Goal: Task Accomplishment & Management: Contribute content

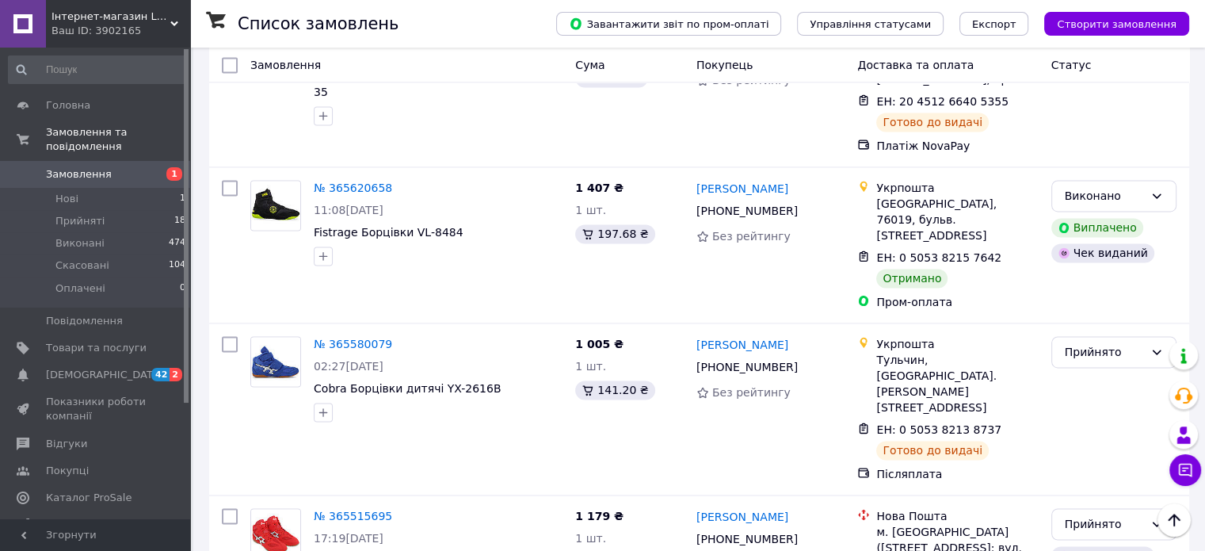
scroll to position [2535, 0]
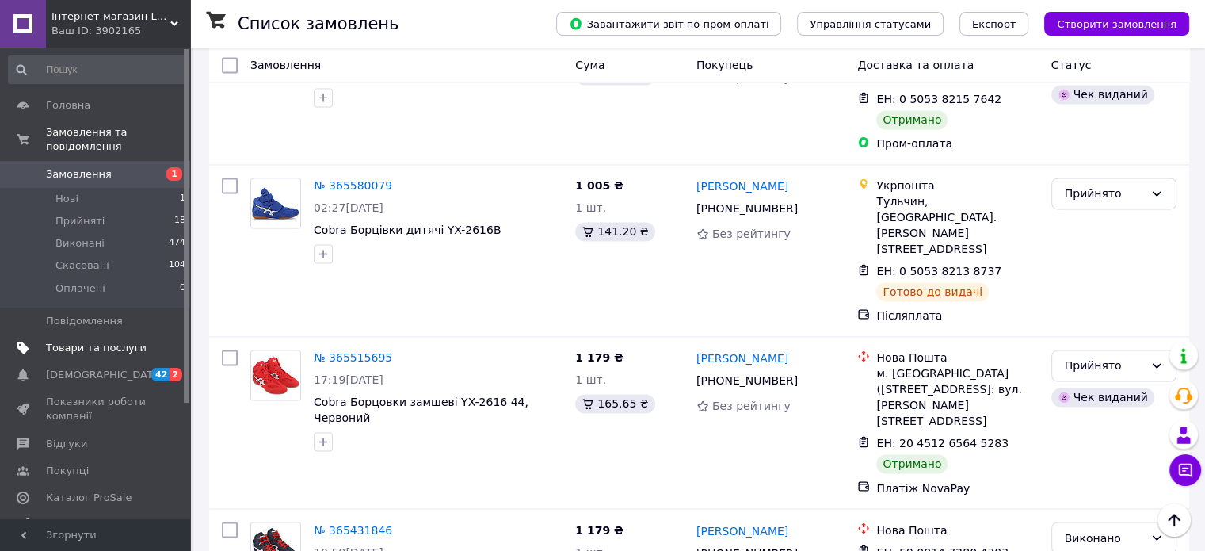
click at [67, 341] on span "Товари та послуги" at bounding box center [96, 348] width 101 height 14
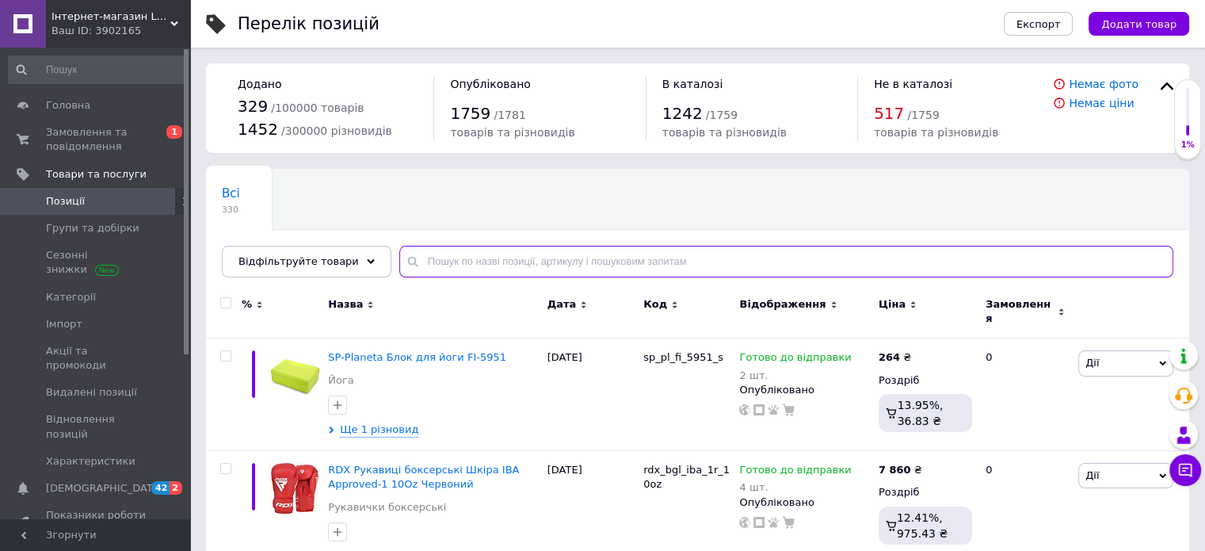
click at [603, 272] on input "text" at bounding box center [786, 262] width 774 height 32
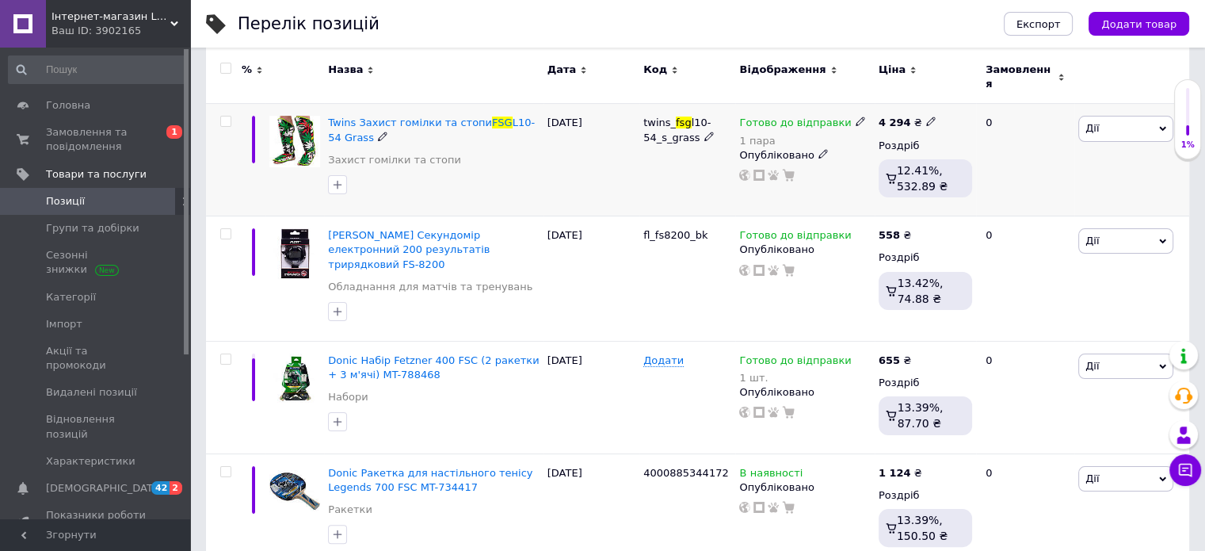
scroll to position [238, 0]
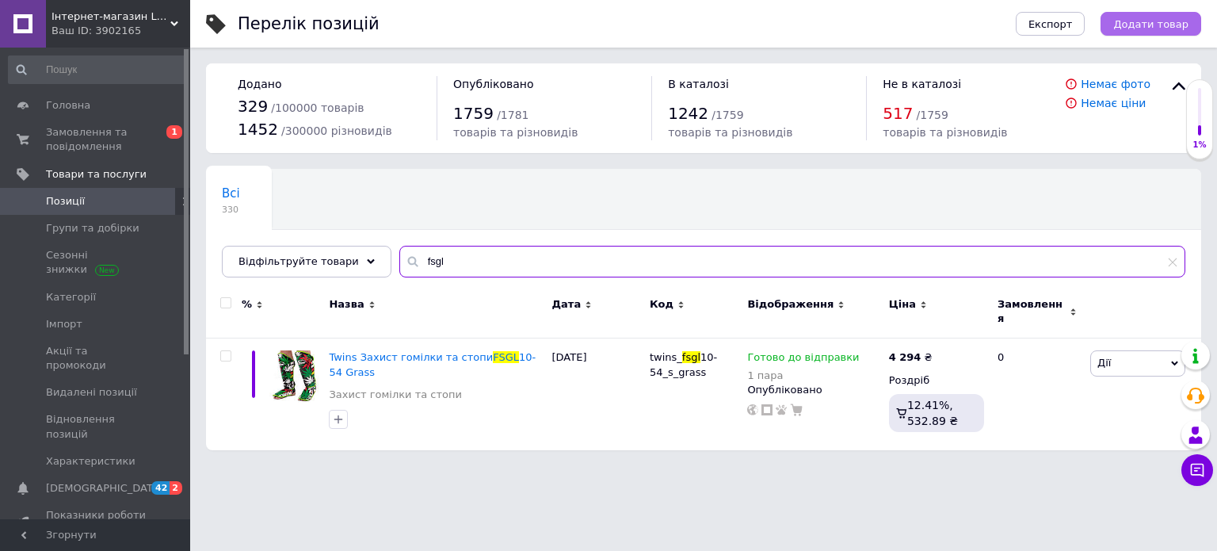
type input "fsgl"
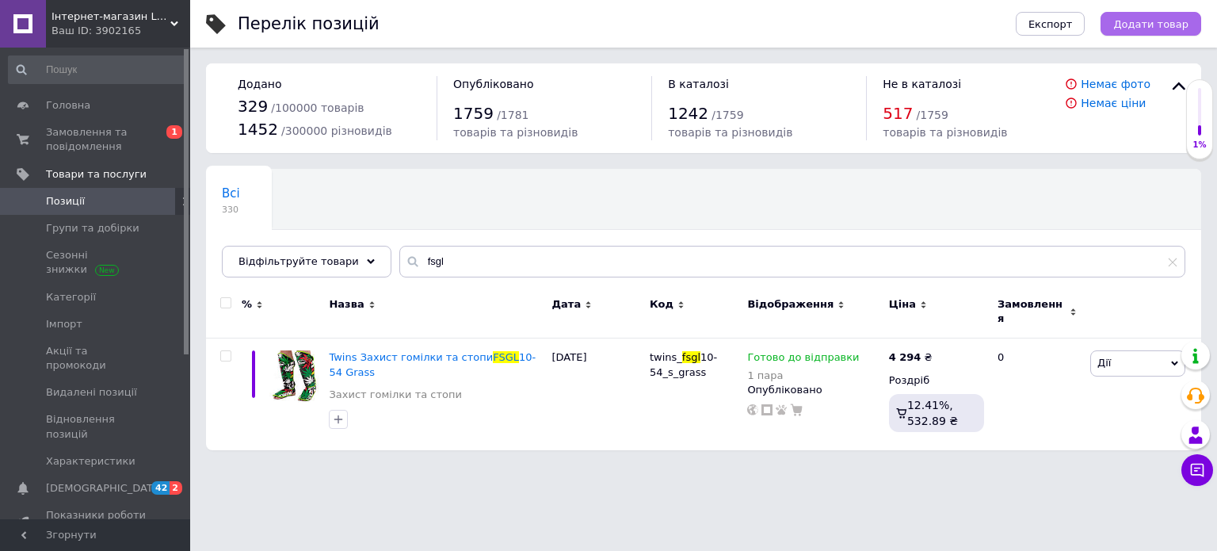
click at [1162, 20] on span "Додати товар" at bounding box center [1150, 24] width 75 height 12
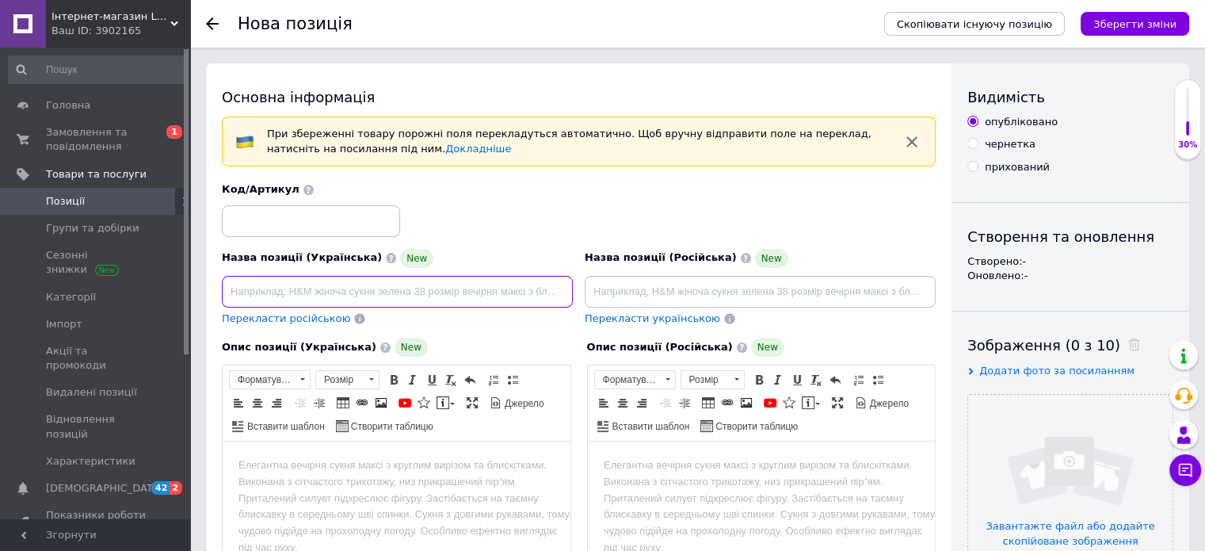
click at [383, 292] on input at bounding box center [397, 292] width 351 height 32
click at [495, 288] on input at bounding box center [397, 292] width 351 height 32
paste input "Twins Захист гомілки та стопи FSGL10-55 Demon"
type input "Twins Захист гомілки та стопи FSGL10-55 Demon"
click at [383, 464] on body "Редактор, 3387B2EC-55C2-4375-B69C-2587504EFCA6" at bounding box center [396, 465] width 316 height 17
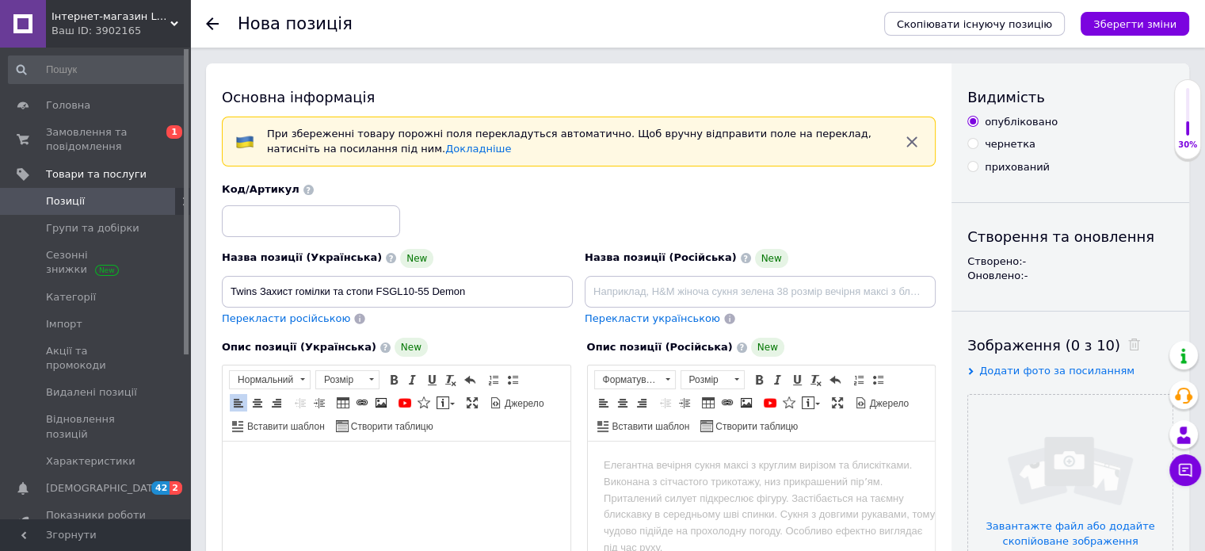
scroll to position [86, 0]
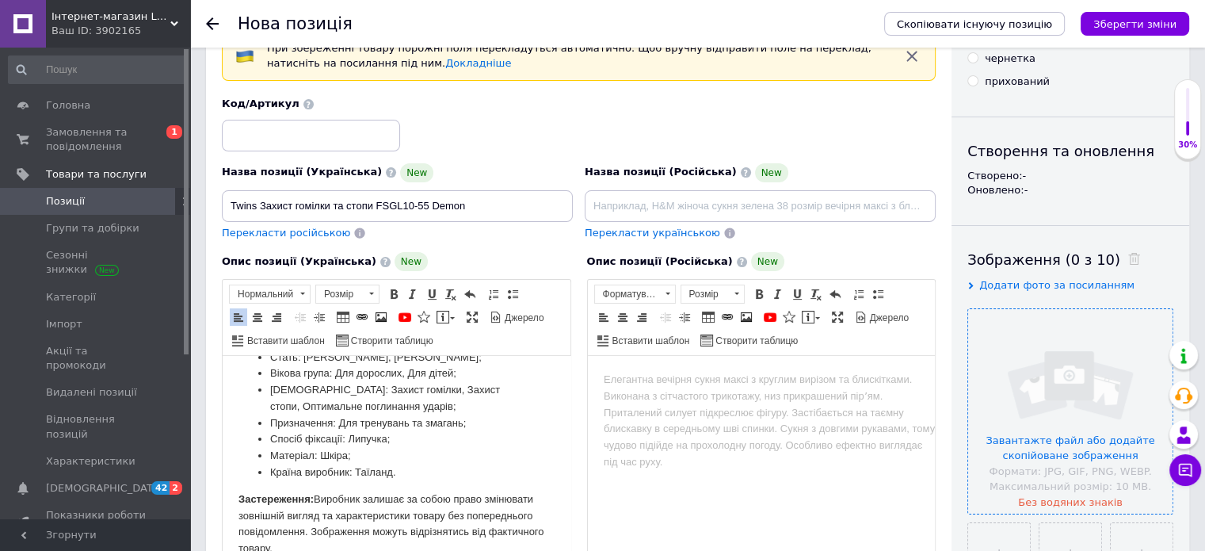
click at [1064, 452] on input "file" at bounding box center [1070, 411] width 204 height 204
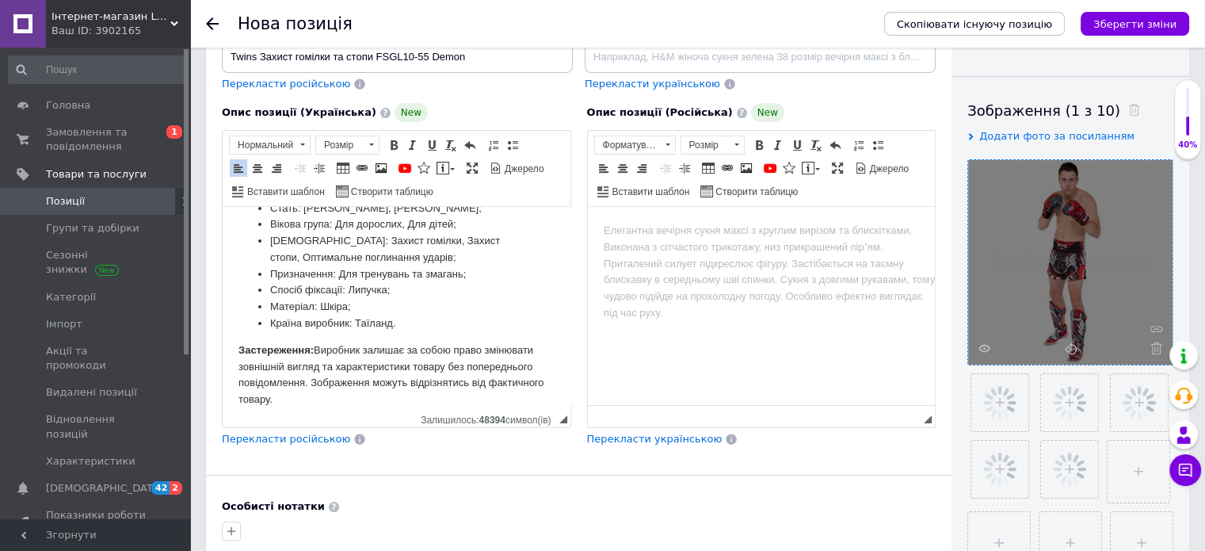
scroll to position [244, 0]
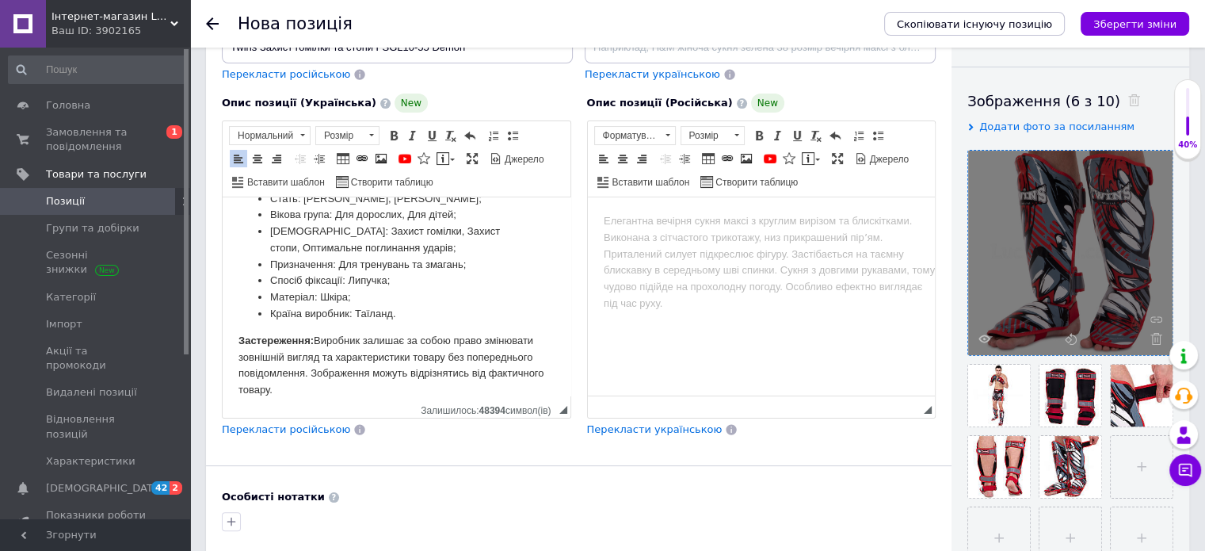
click at [261, 426] on span "Перекласти російською" at bounding box center [286, 429] width 128 height 12
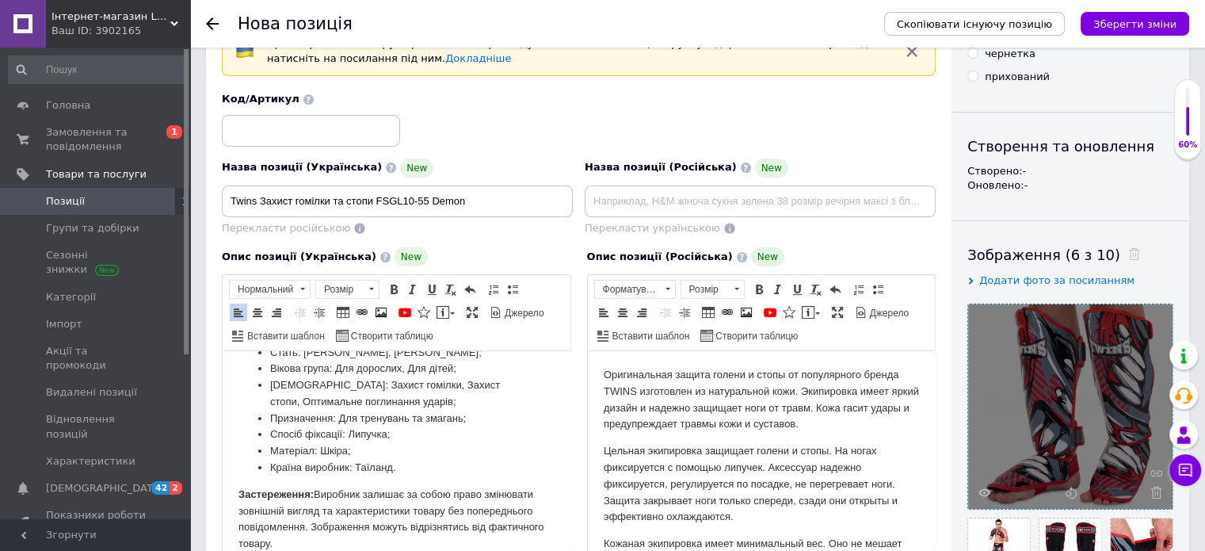
scroll to position [6, 0]
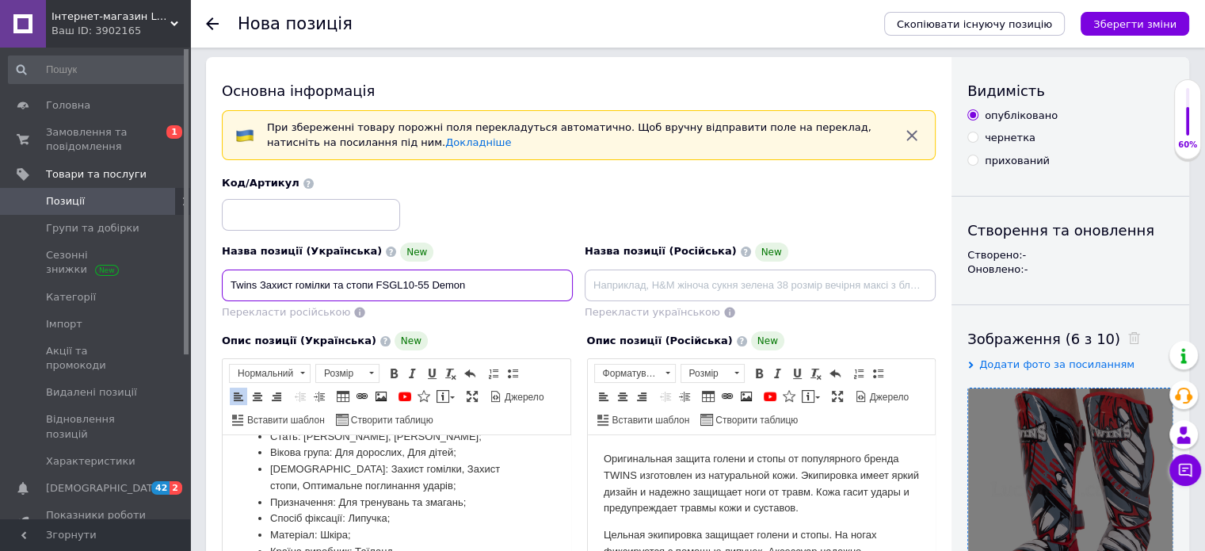
drag, startPoint x: 478, startPoint y: 280, endPoint x: 204, endPoint y: 270, distance: 273.5
click at [839, 282] on input at bounding box center [760, 285] width 351 height 32
paste input "Twins Захист гомілки та стопи FSGL10-55 Demon"
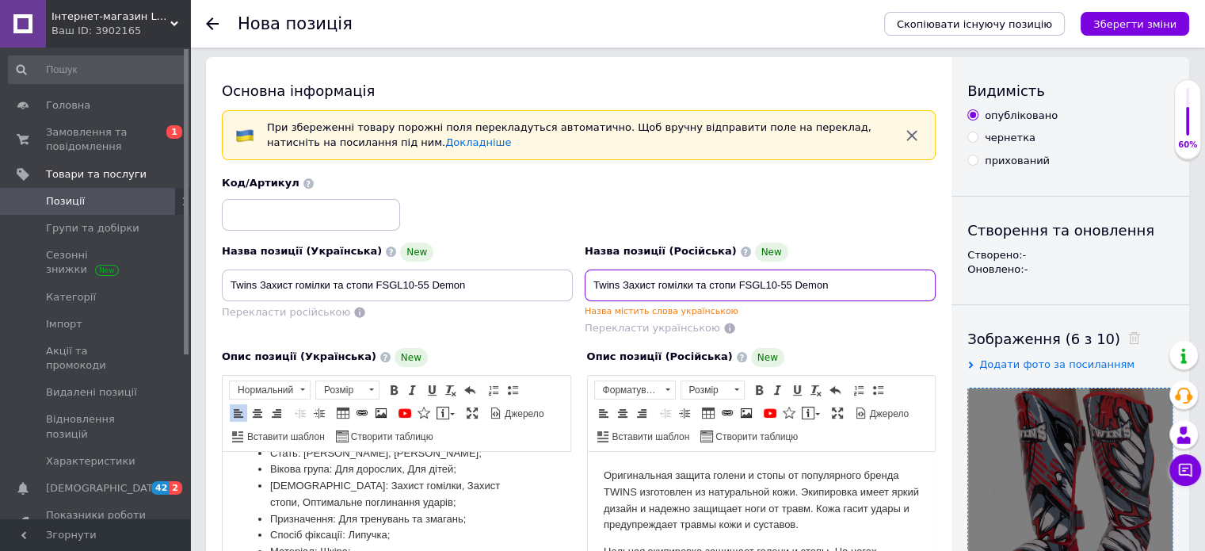
click at [733, 282] on input "Twins Захист гомілки та стопи FSGL10-55 Demon" at bounding box center [760, 285] width 351 height 32
drag, startPoint x: 706, startPoint y: 284, endPoint x: 670, endPoint y: 289, distance: 36.1
click at [670, 289] on input "Twins Захист гомілки та стопы FSGL10-55 Demon" at bounding box center [760, 285] width 351 height 32
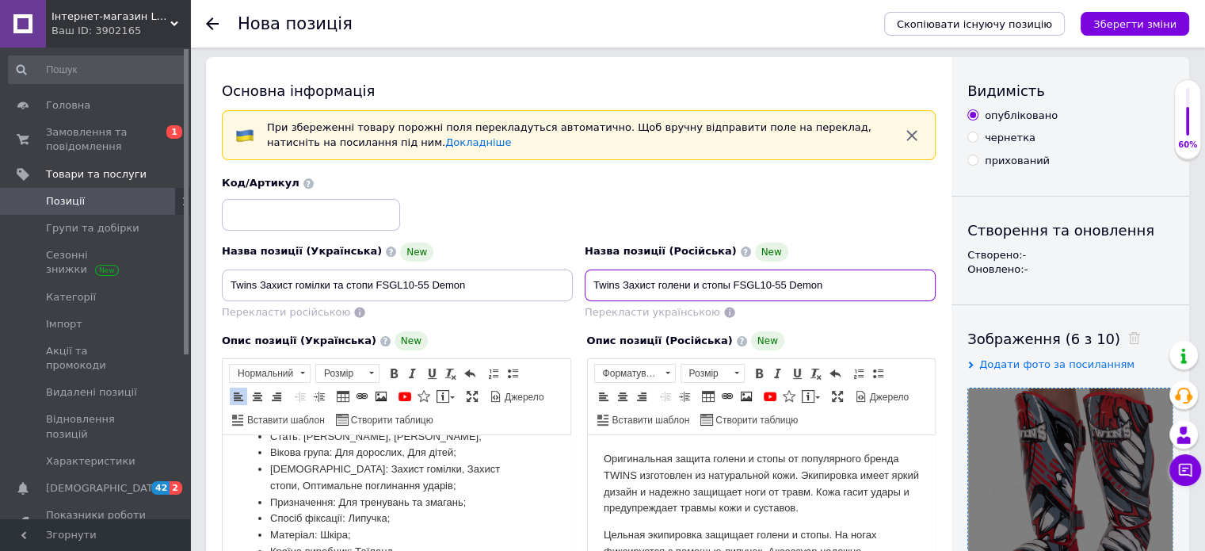
drag, startPoint x: 654, startPoint y: 281, endPoint x: 635, endPoint y: 286, distance: 20.4
click at [635, 286] on input "Twins Захист голени и стопы FSGL10-55 Demon" at bounding box center [760, 285] width 351 height 32
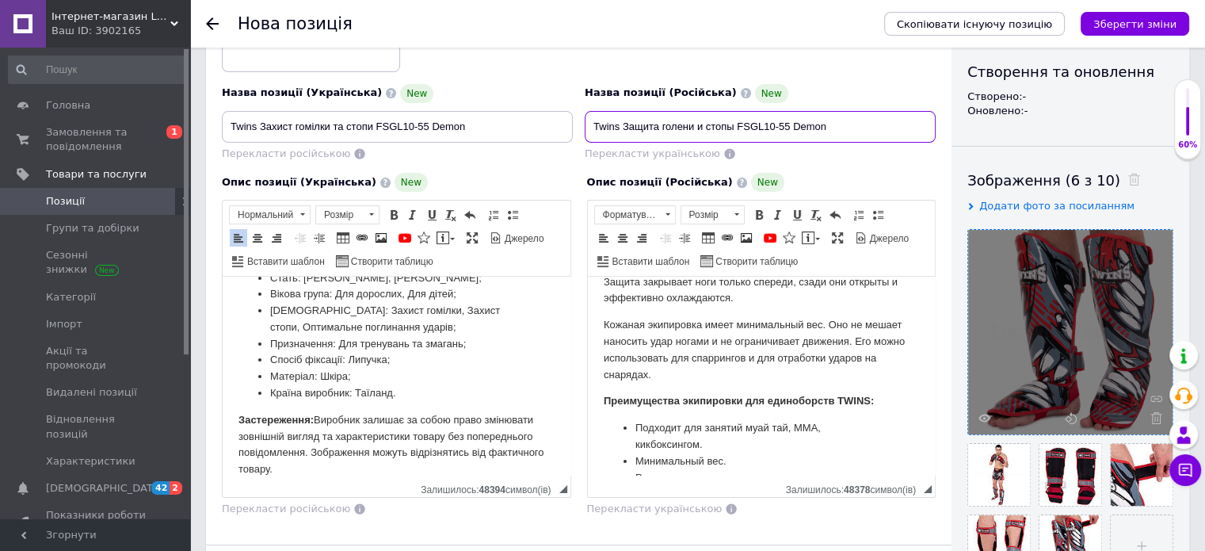
scroll to position [158, 0]
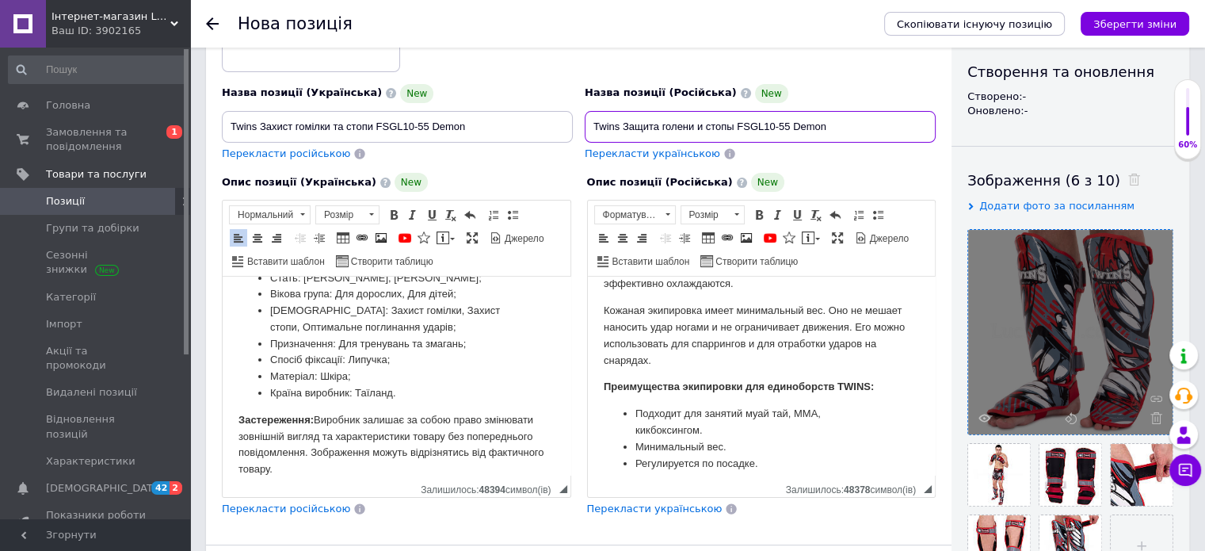
type input "Twins Защита голени и стопы FSGL10-55 Demon"
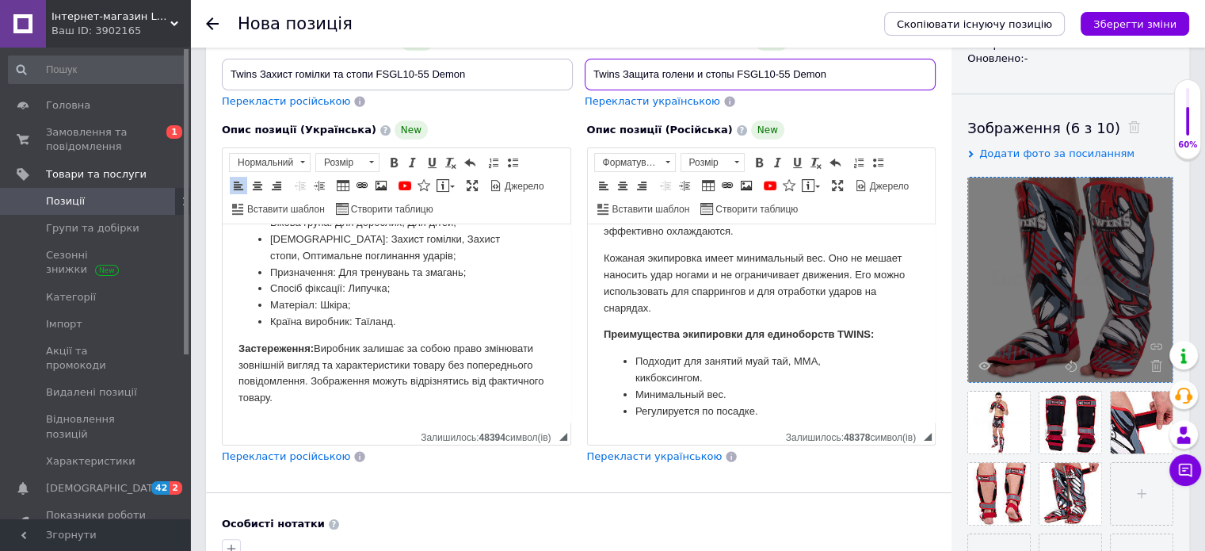
scroll to position [244, 0]
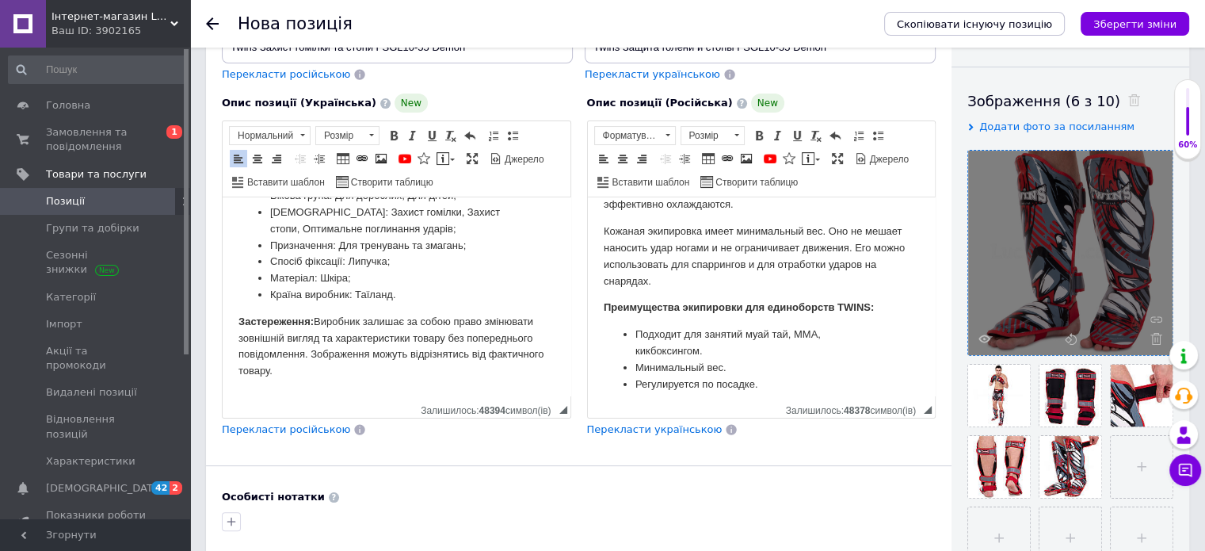
click at [355, 367] on p "Застереження: Виробник залишає за собою право змінювати зовнішній вигляд та хар…" at bounding box center [396, 347] width 316 height 66
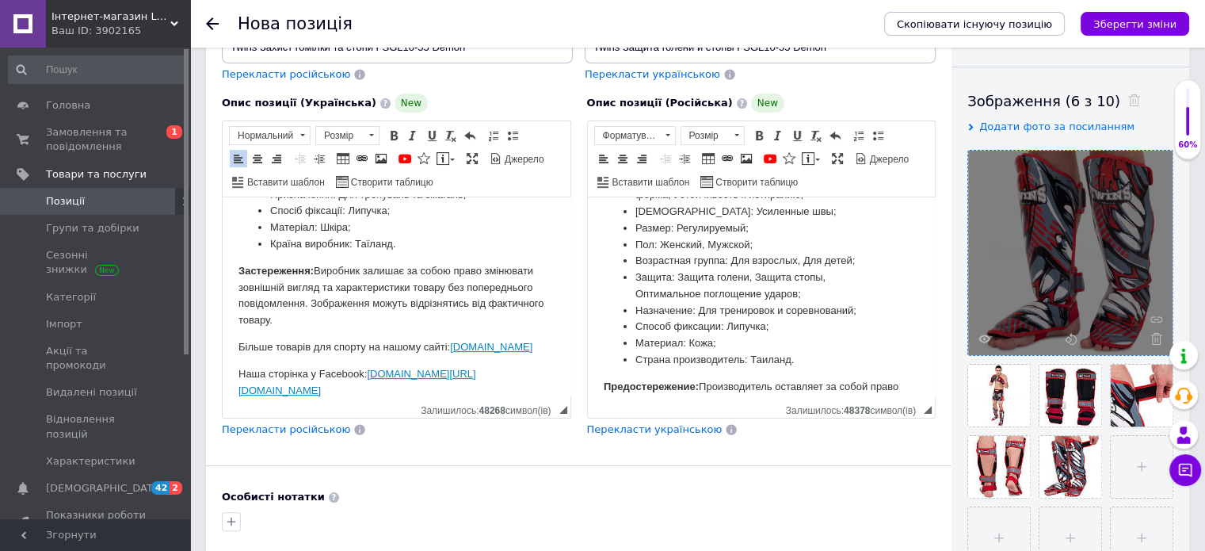
scroll to position [631, 0]
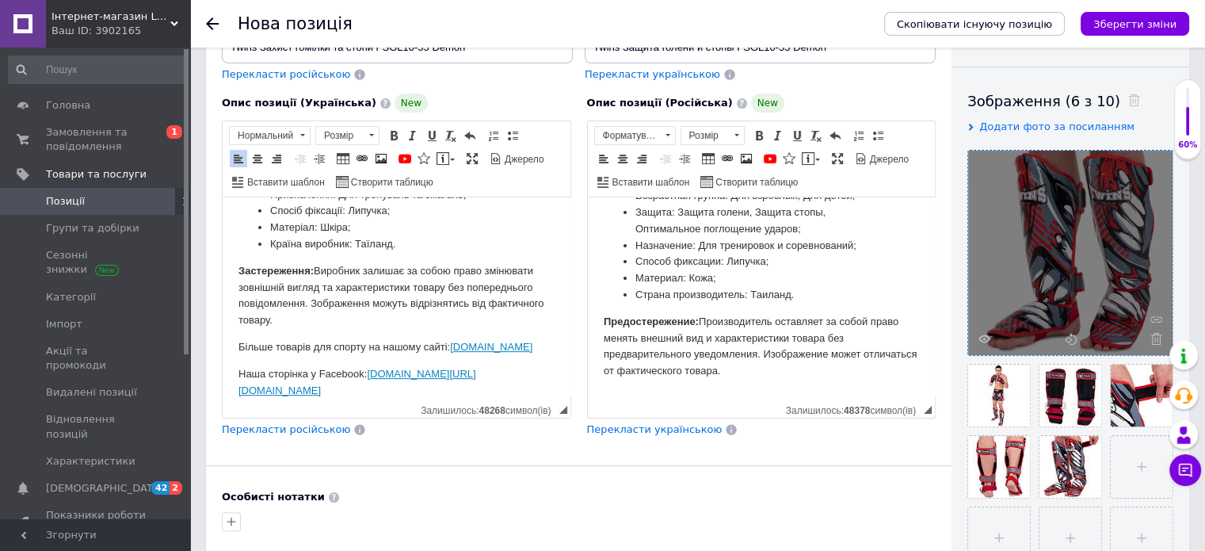
click at [780, 377] on p "Предостережение: Производитель оставляет за собой право менять внешний вид и ха…" at bounding box center [761, 347] width 316 height 66
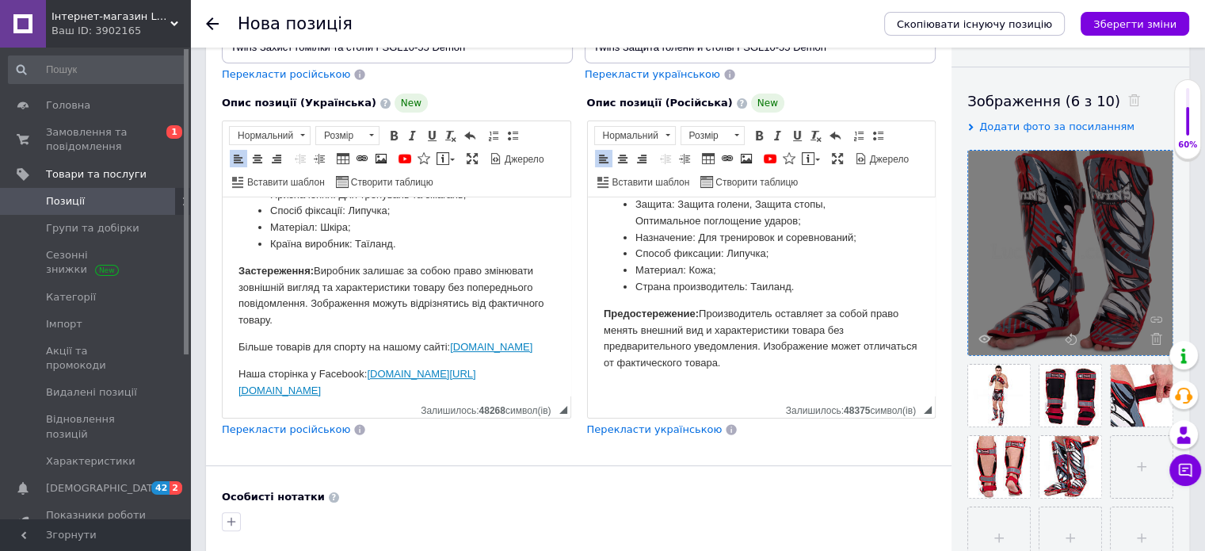
scroll to position [698, 0]
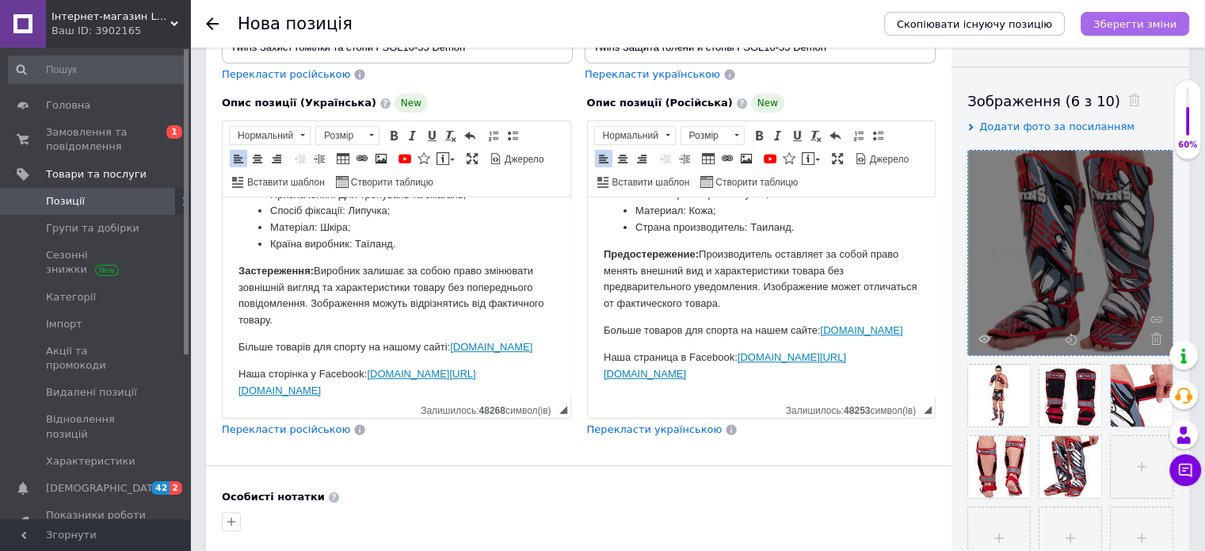
click at [1116, 25] on icon "Зберегти зміни" at bounding box center [1134, 24] width 83 height 12
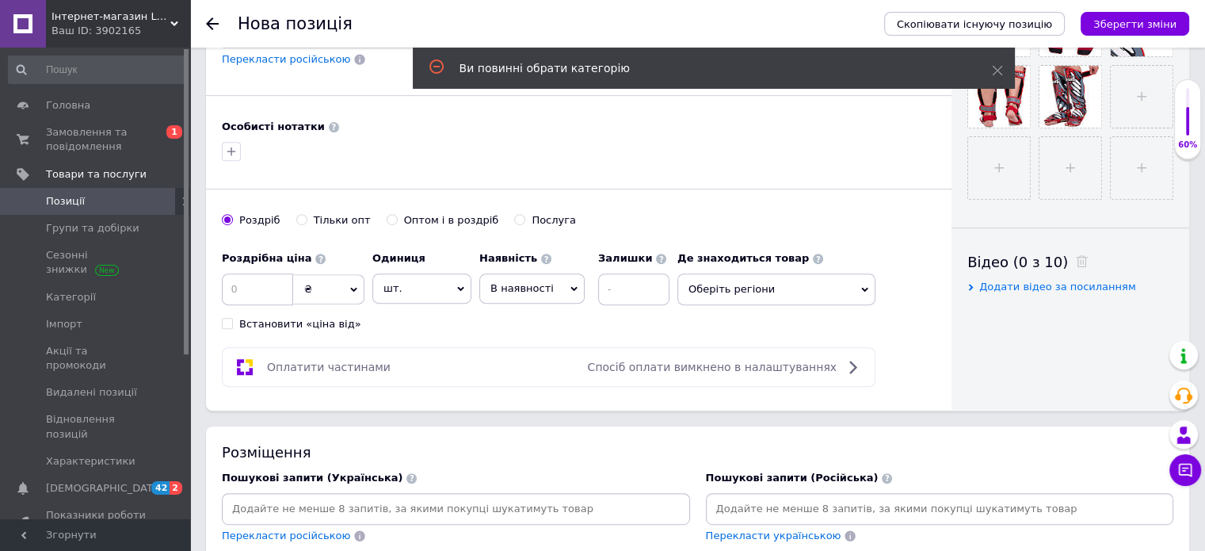
scroll to position [603, 0]
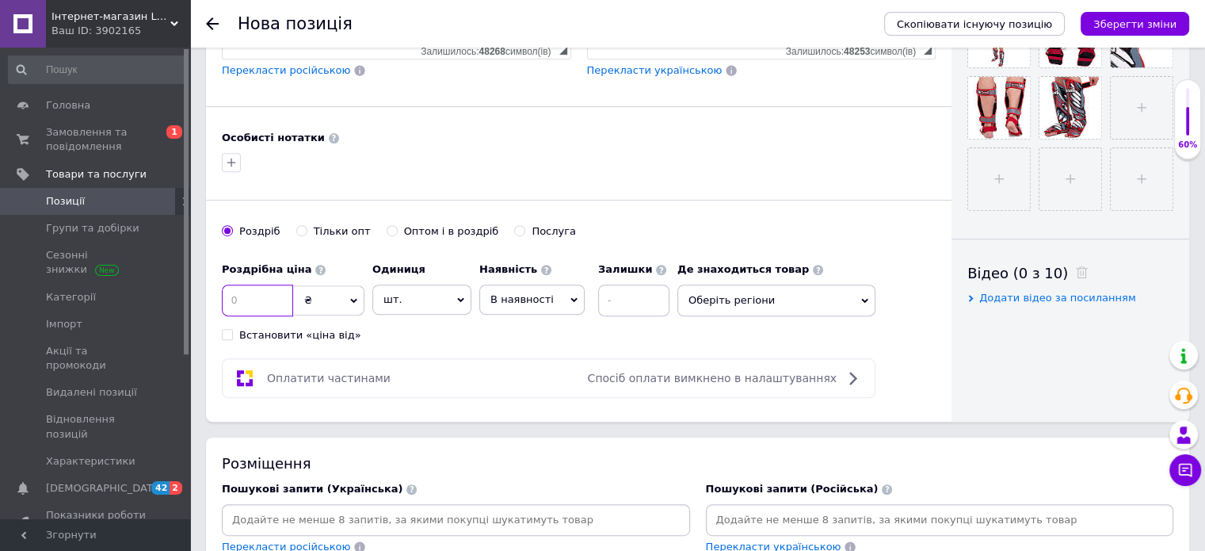
click at [242, 298] on input at bounding box center [257, 300] width 71 height 32
type input "4294"
click at [461, 296] on icon at bounding box center [460, 299] width 7 height 7
click at [387, 456] on li "пара" at bounding box center [421, 461] width 97 height 22
click at [558, 294] on span "В наявності" at bounding box center [531, 299] width 105 height 30
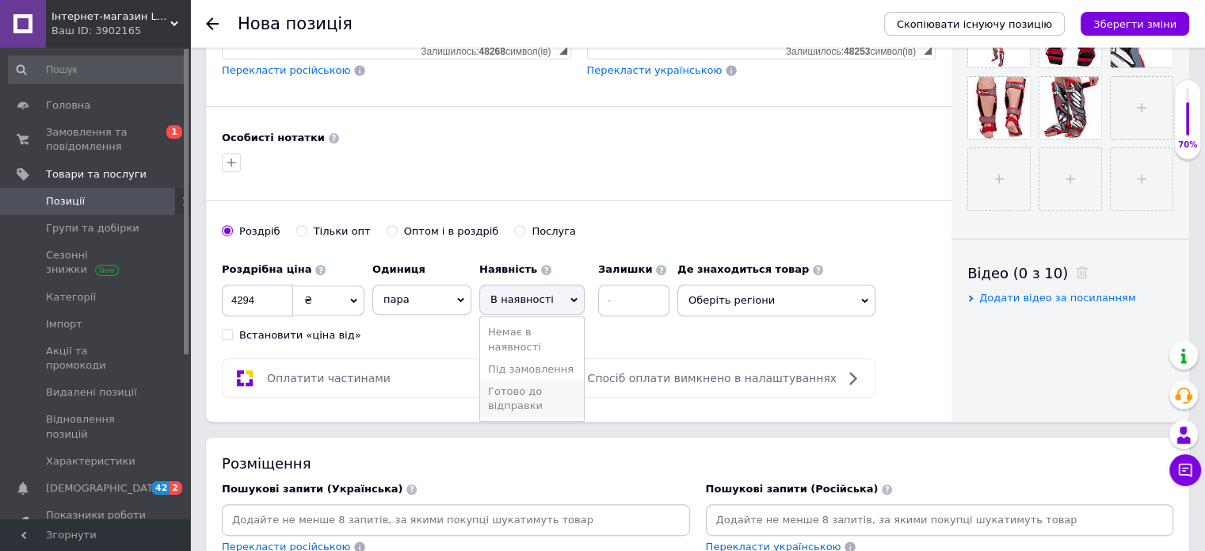
click at [524, 393] on li "Готово до відправки" at bounding box center [532, 398] width 104 height 36
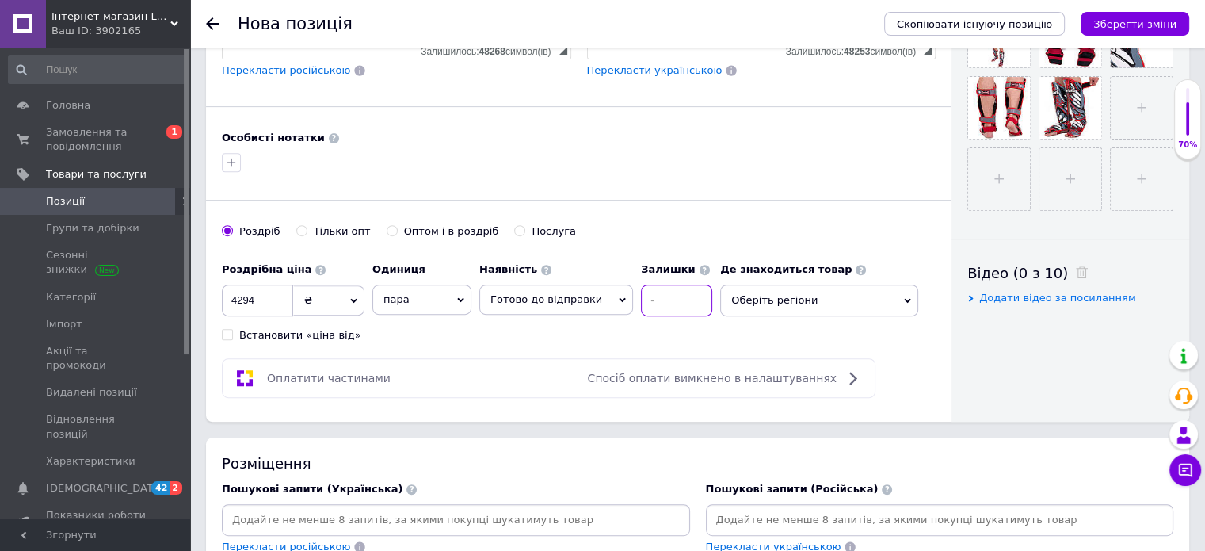
click at [677, 296] on input at bounding box center [676, 300] width 71 height 32
type input "1"
click at [727, 290] on span "Оберіть регіони" at bounding box center [819, 300] width 198 height 32
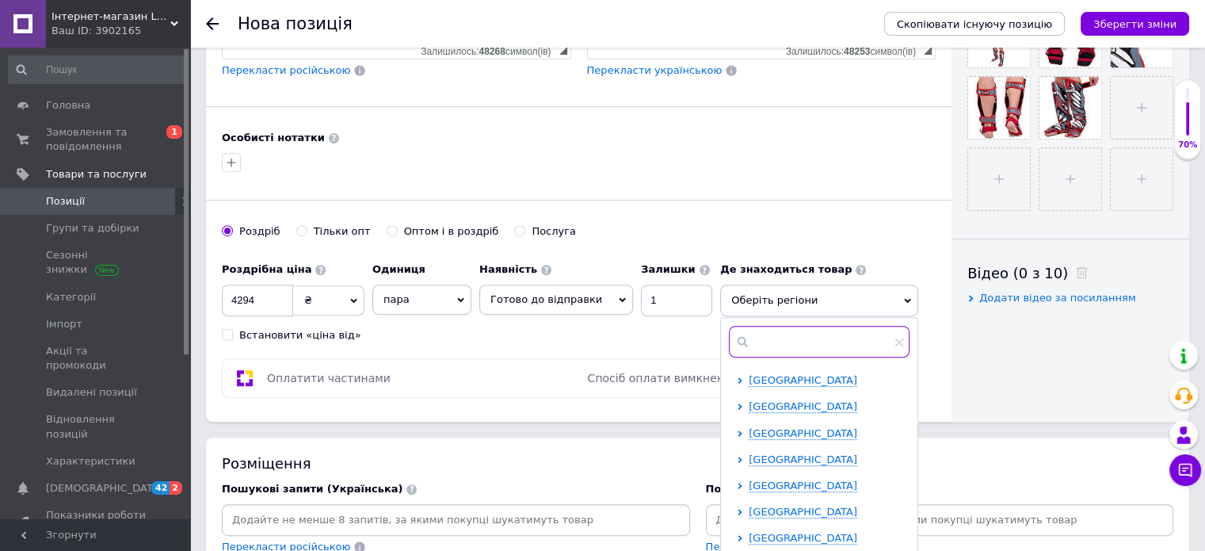
click at [736, 333] on input "text" at bounding box center [819, 342] width 181 height 32
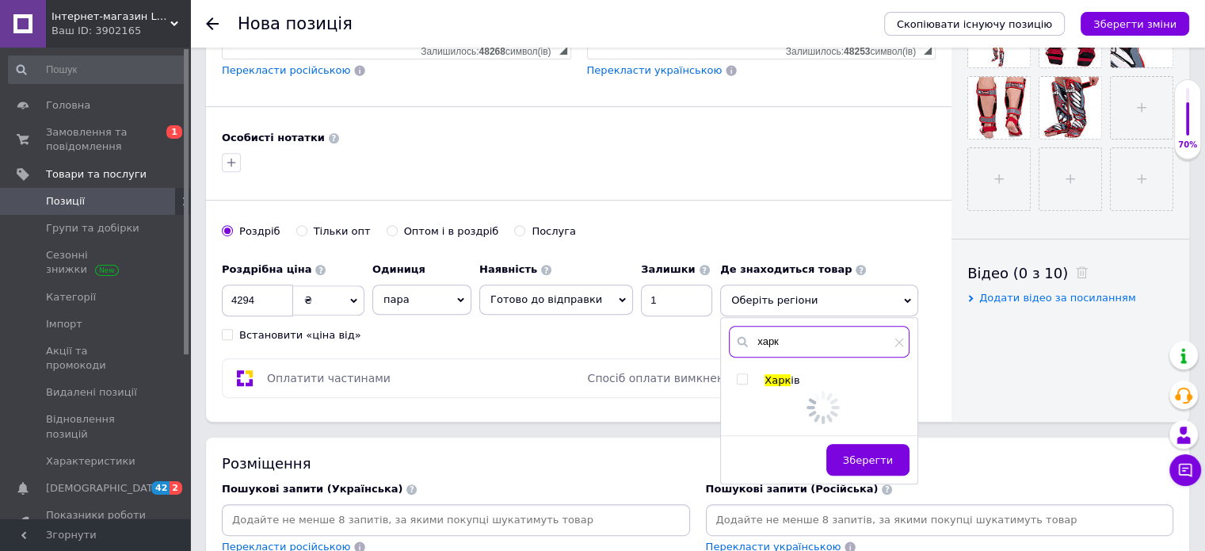
type input "харк"
click at [737, 374] on input "checkbox" at bounding box center [742, 379] width 10 height 10
checkbox input "true"
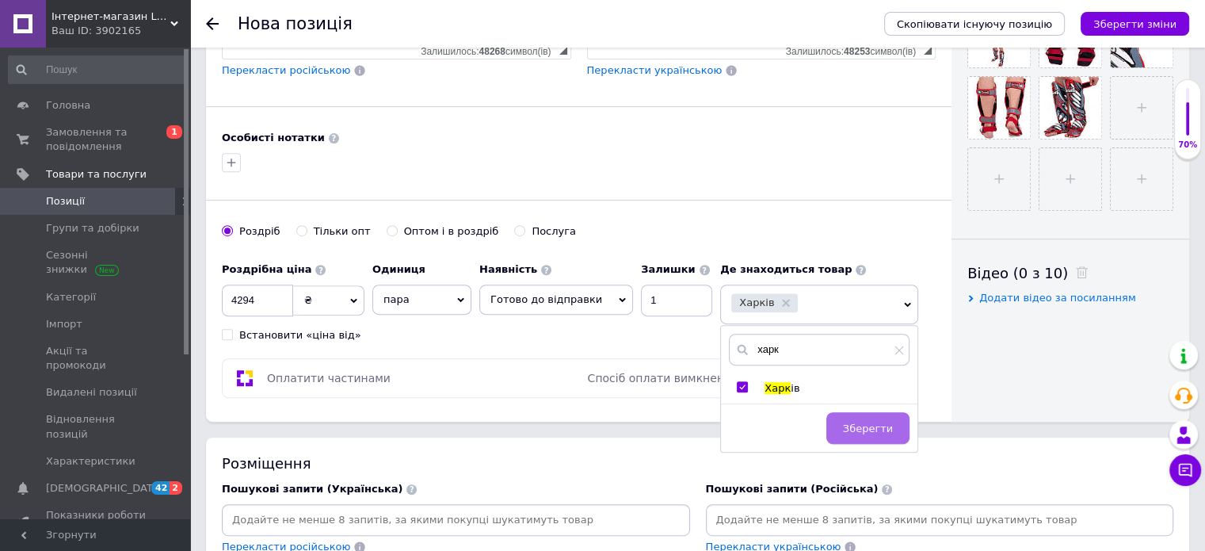
click at [865, 422] on span "Зберегти" at bounding box center [868, 428] width 50 height 12
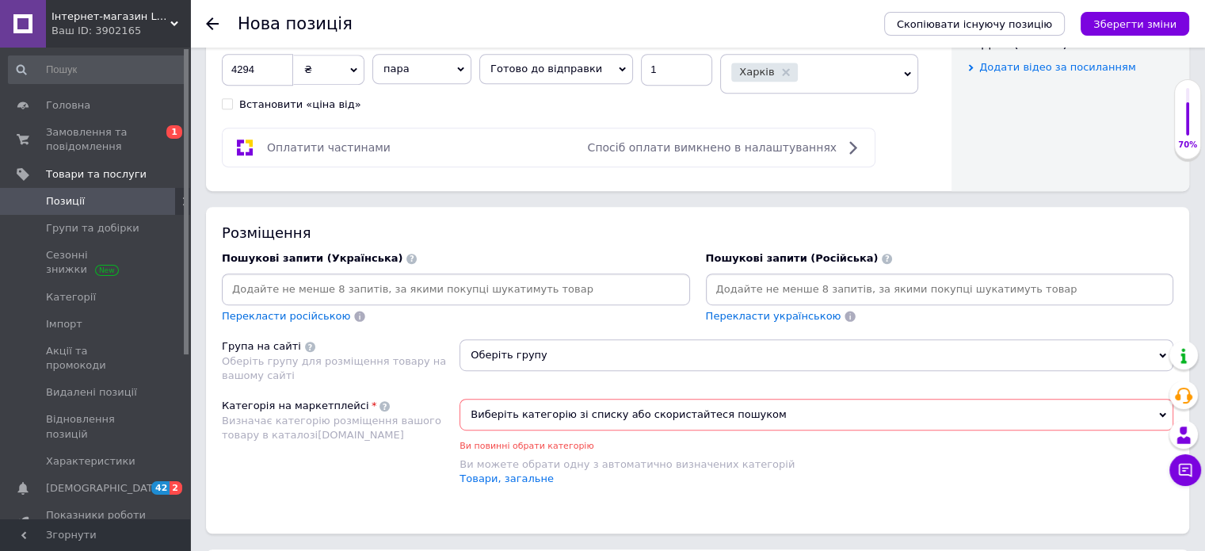
scroll to position [920, 0]
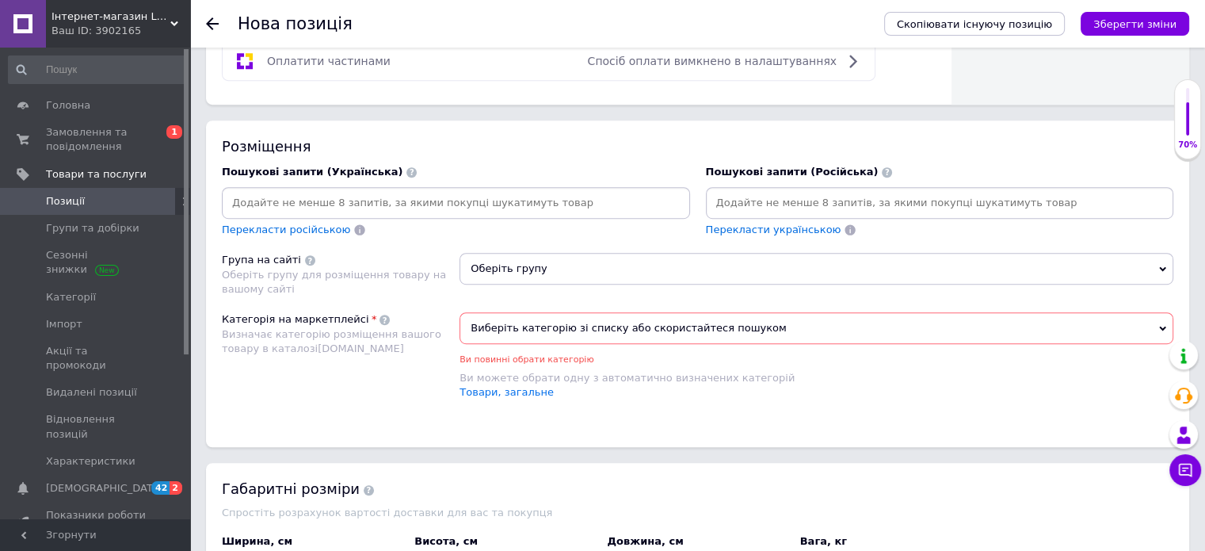
click at [512, 262] on span "Оберіть групу" at bounding box center [817, 269] width 714 height 32
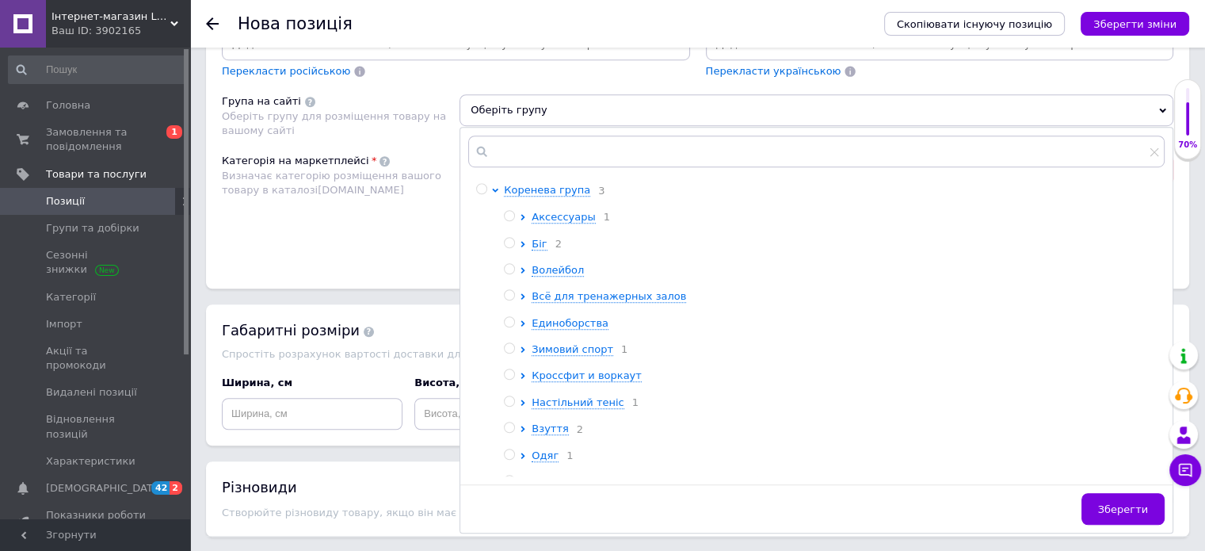
scroll to position [999, 0]
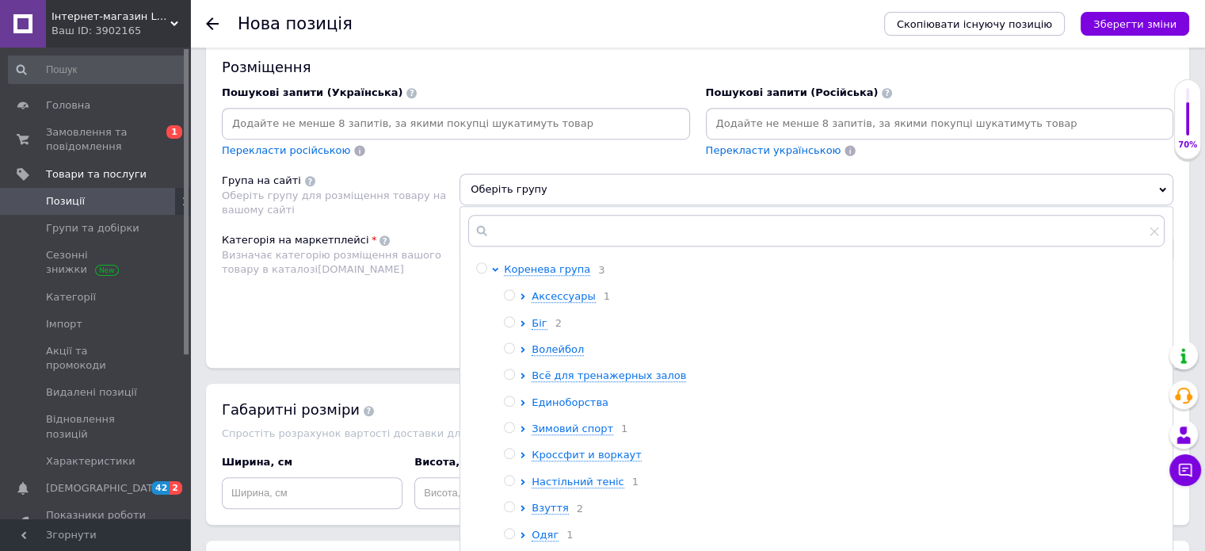
click at [549, 399] on span "Единоборства" at bounding box center [570, 402] width 77 height 12
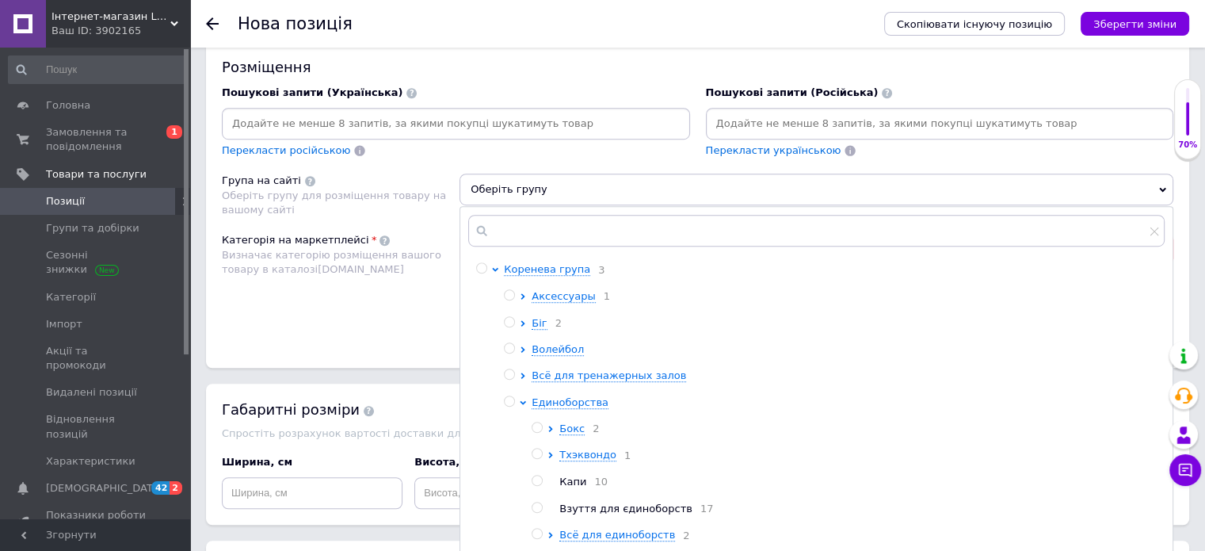
scroll to position [79, 0]
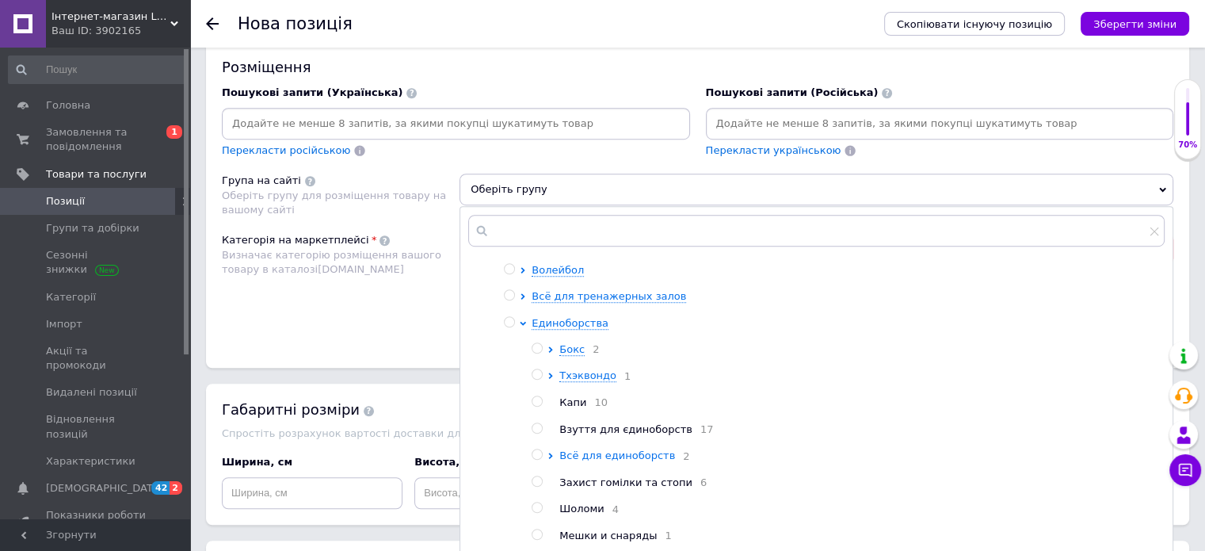
click at [626, 459] on span "Всё для единоборств" at bounding box center [617, 455] width 116 height 12
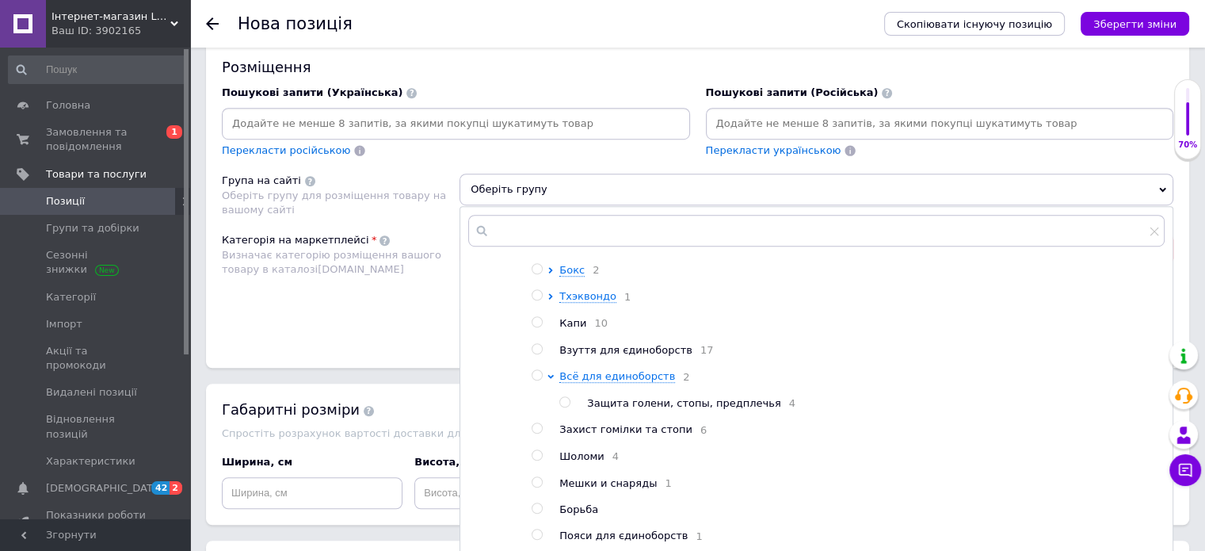
click at [536, 432] on input "radio" at bounding box center [537, 428] width 10 height 10
radio input "true"
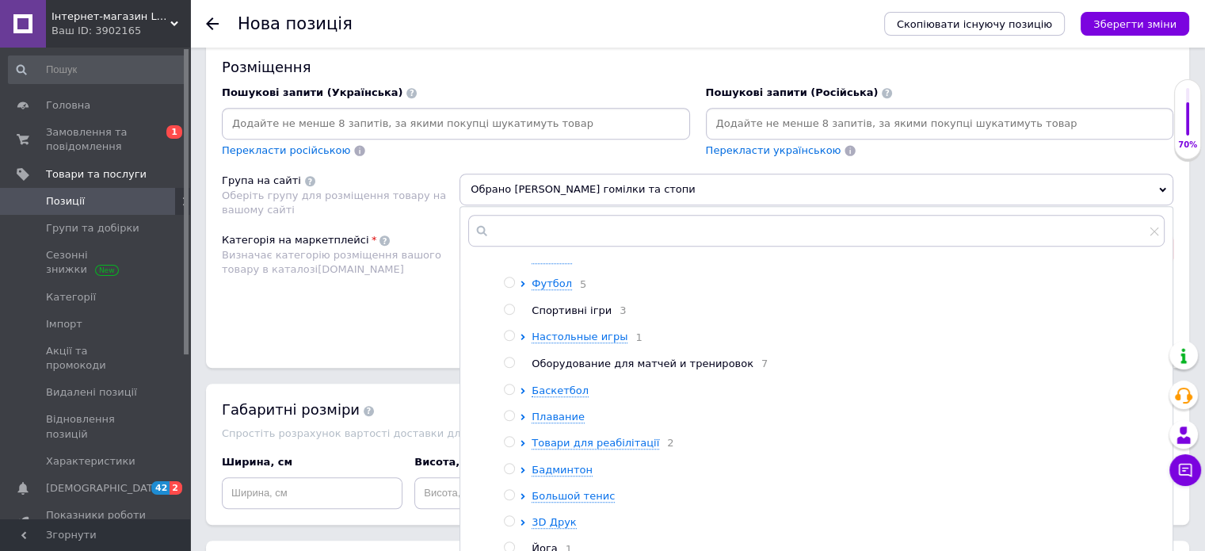
scroll to position [1213, 0]
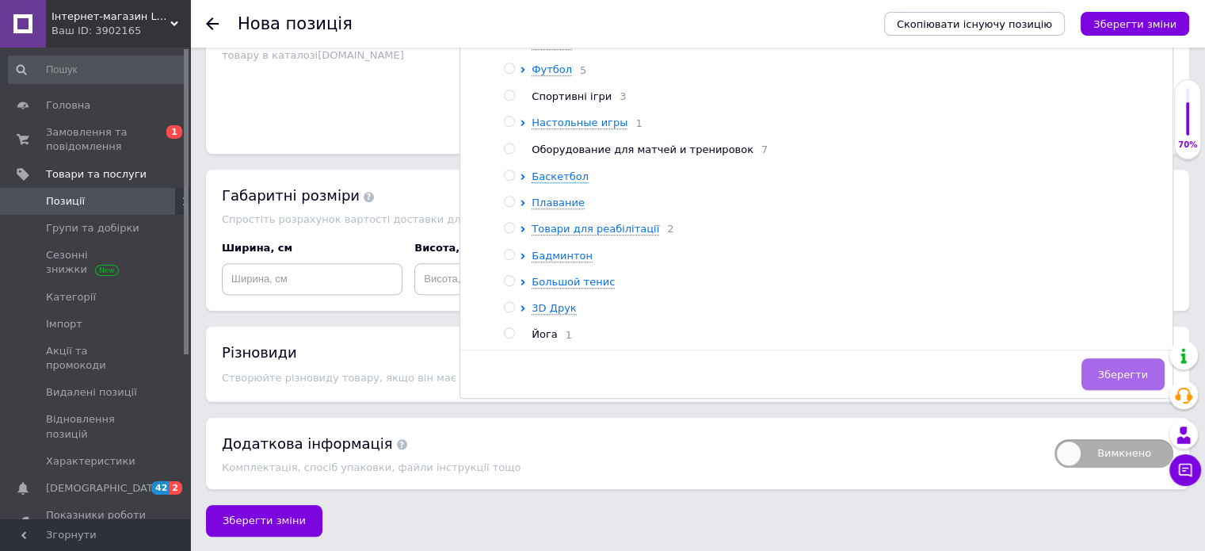
click at [1129, 368] on span "Зберегти" at bounding box center [1123, 374] width 50 height 12
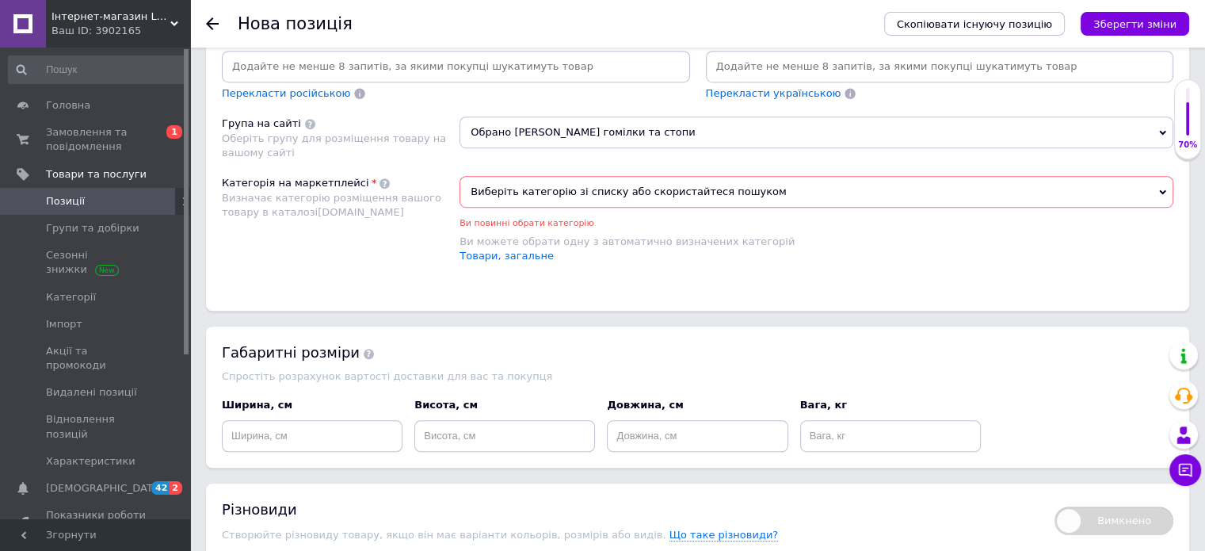
scroll to position [1055, 0]
click at [616, 189] on span "Виберіть категорію зі списку або скористайтеся пошуком" at bounding box center [817, 193] width 714 height 32
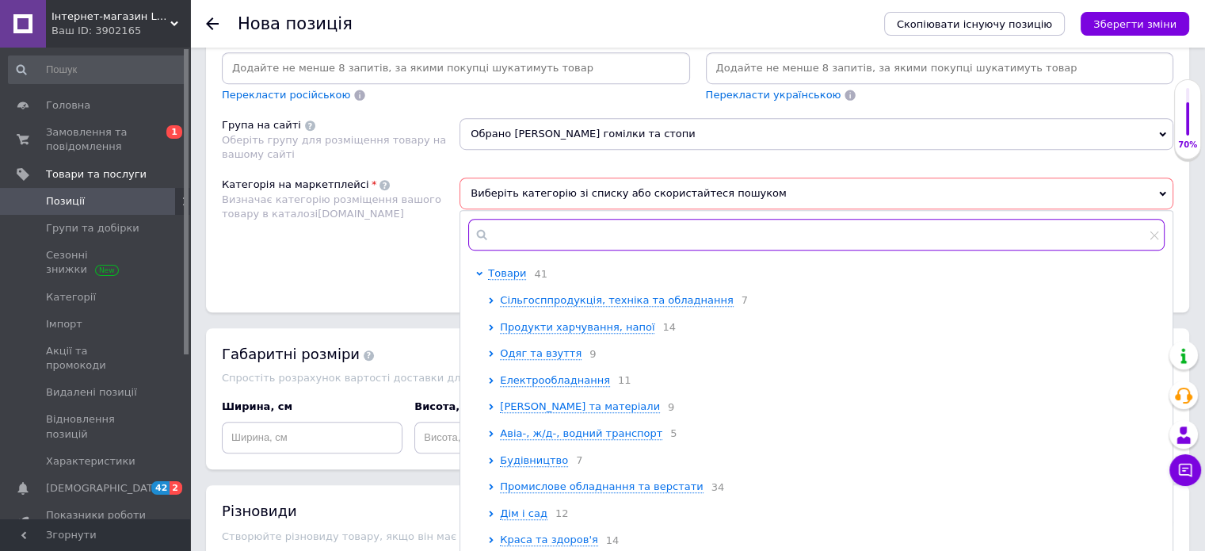
click at [578, 231] on input "text" at bounding box center [816, 235] width 696 height 32
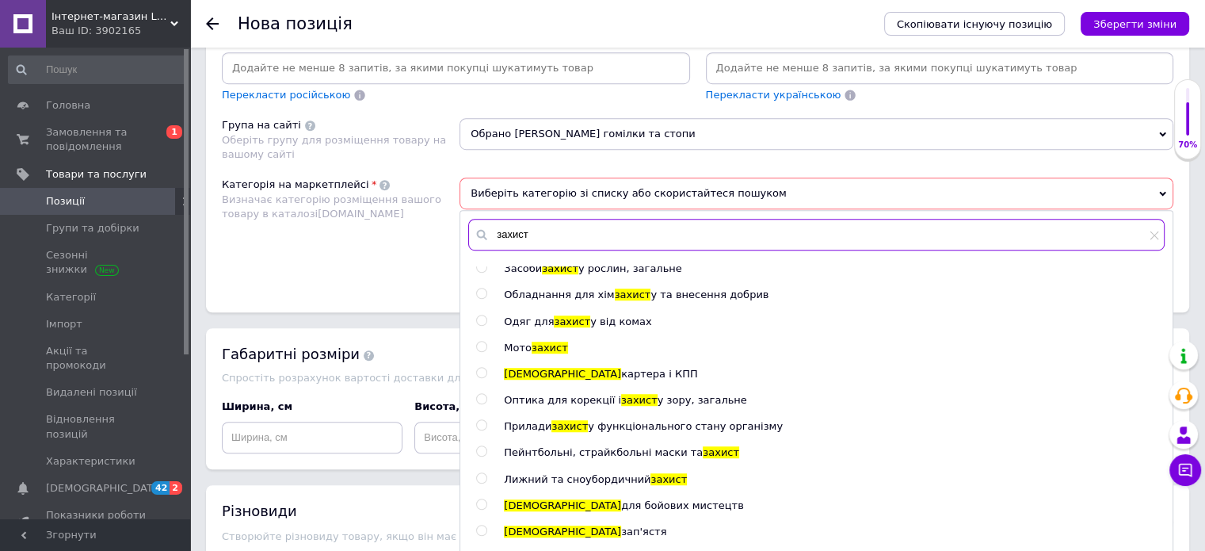
scroll to position [158, 0]
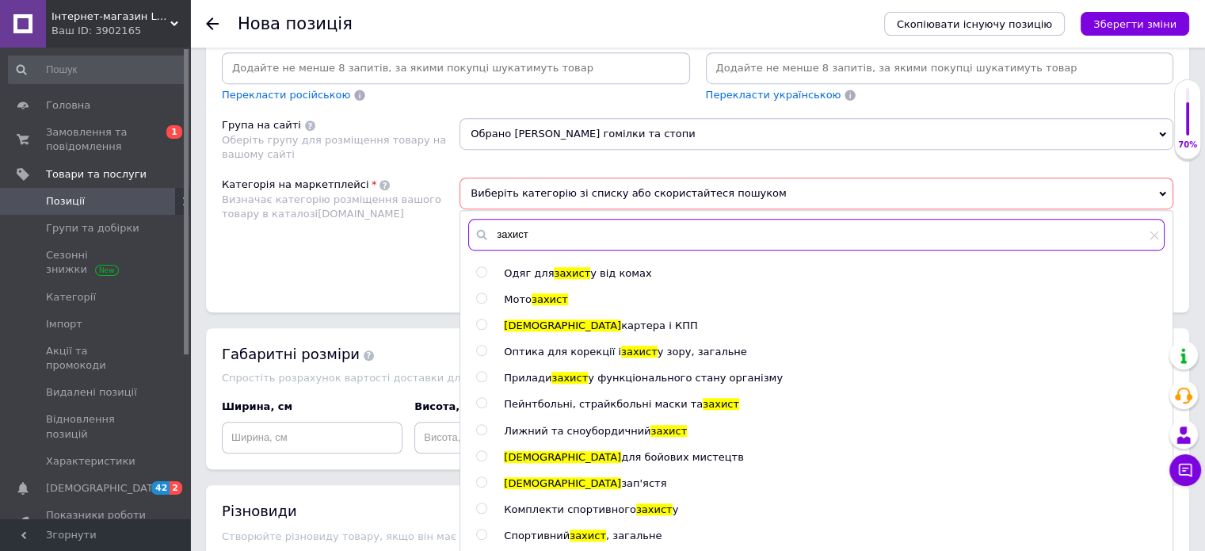
type input "захист"
click at [478, 451] on input "radio" at bounding box center [481, 456] width 10 height 10
radio input "true"
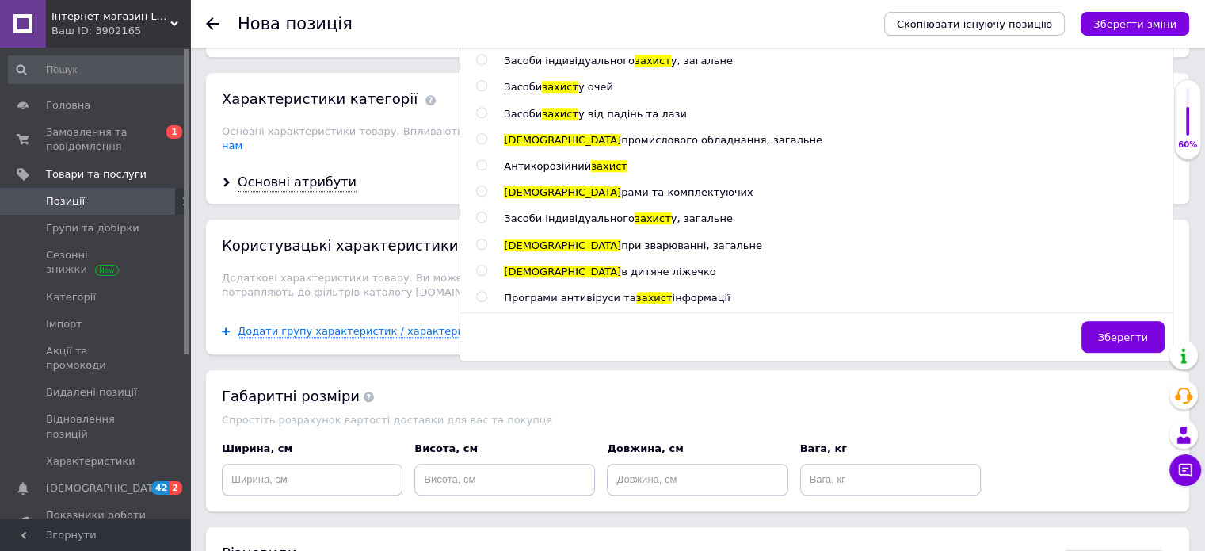
scroll to position [1371, 0]
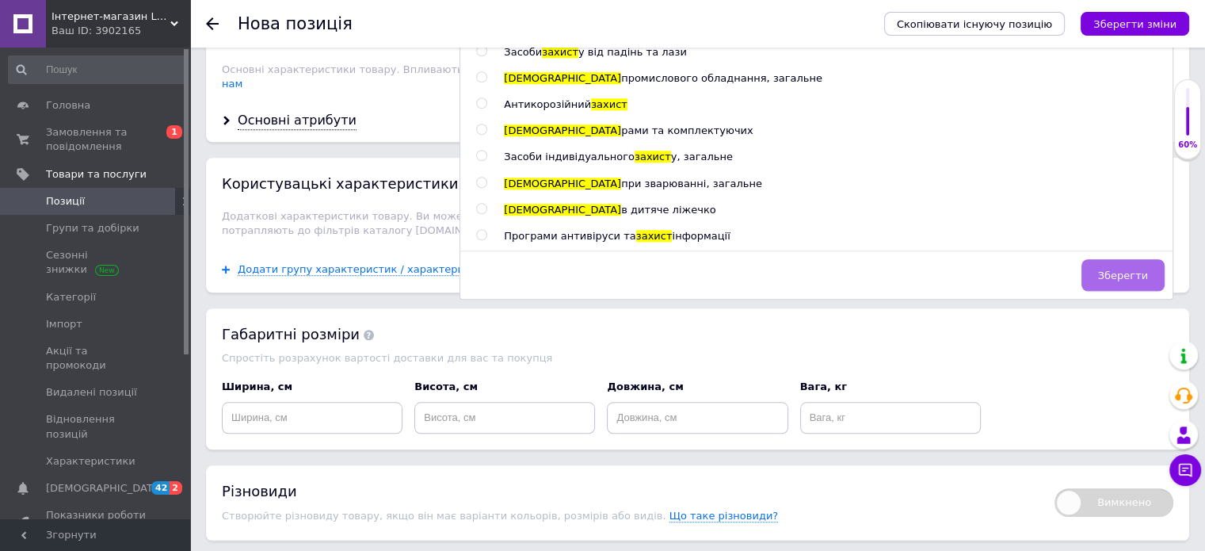
click at [1132, 269] on span "Зберегти" at bounding box center [1123, 275] width 50 height 12
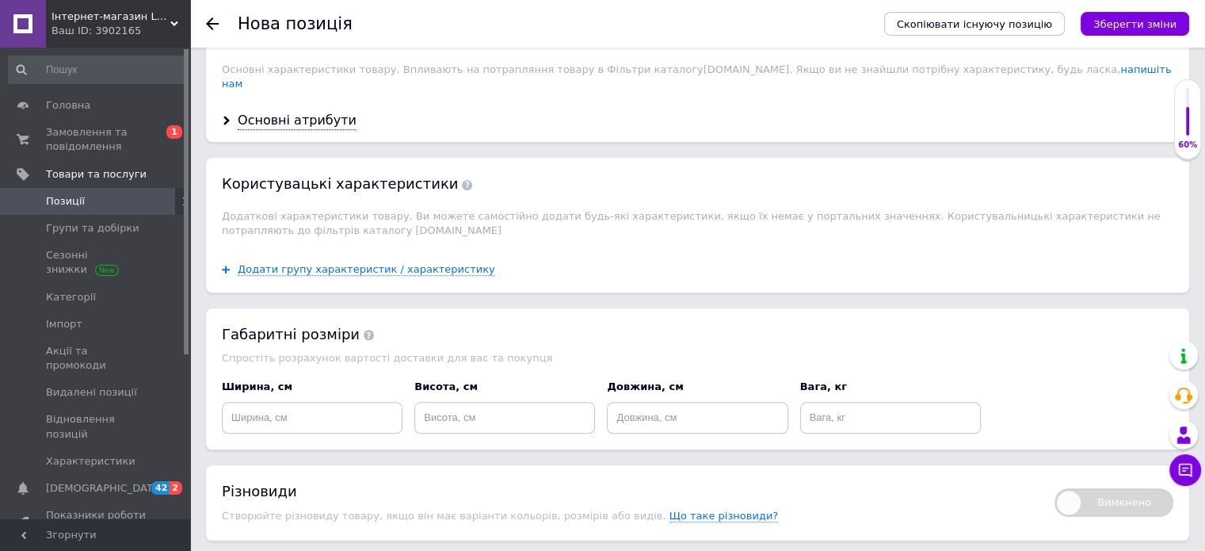
scroll to position [1134, 0]
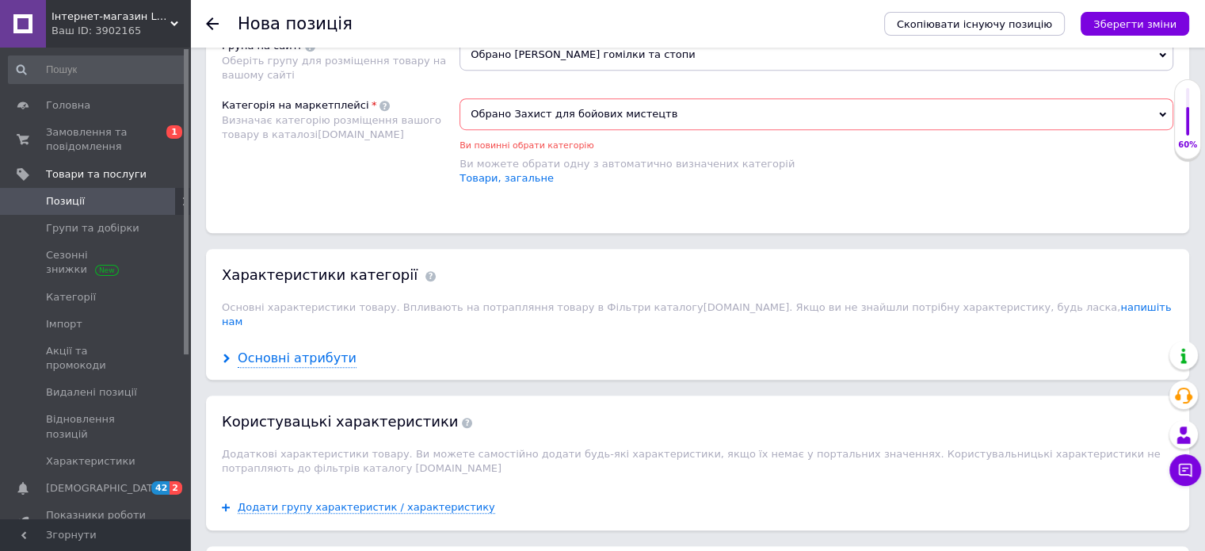
click at [307, 349] on div "Основні атрибути" at bounding box center [297, 358] width 119 height 18
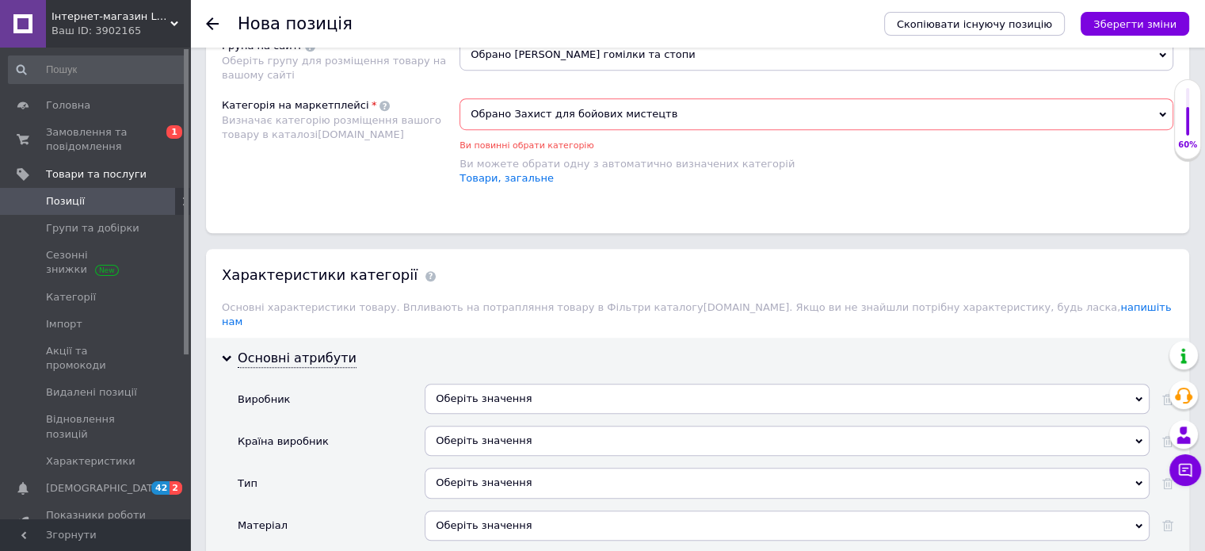
click at [460, 383] on div "Оберіть значення" at bounding box center [787, 398] width 725 height 30
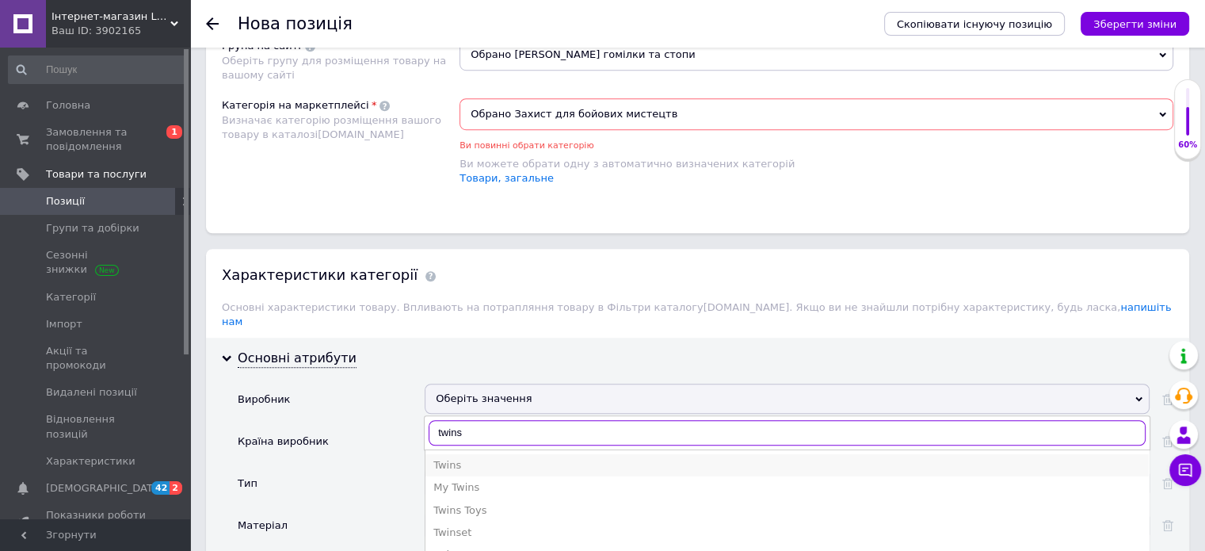
type input "twins"
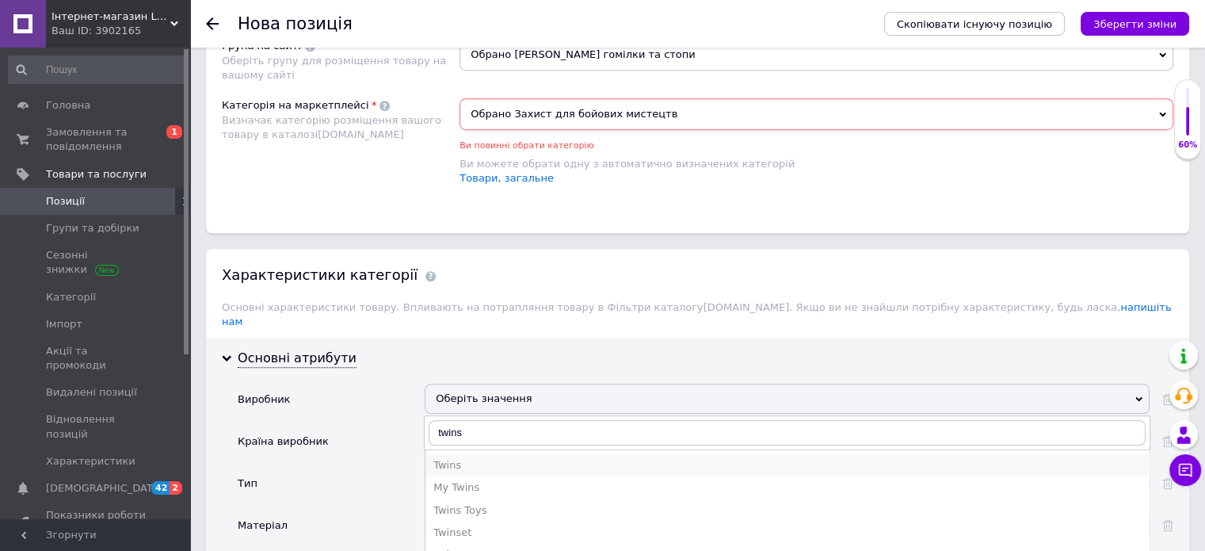
click at [463, 458] on div "Twins" at bounding box center [786, 465] width 707 height 14
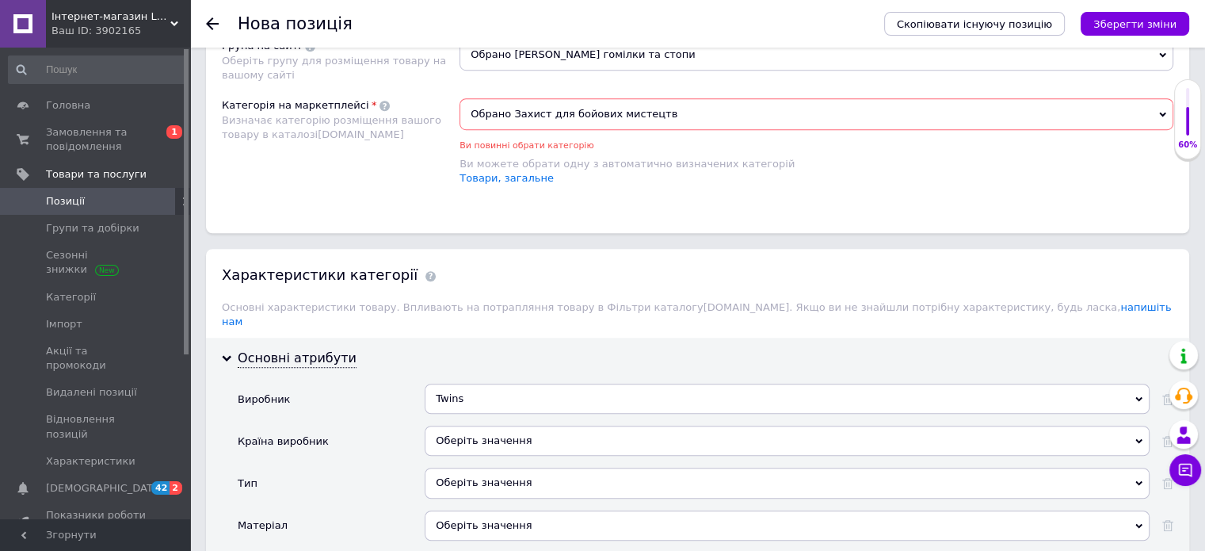
click at [463, 425] on div "Оберіть значення" at bounding box center [787, 440] width 725 height 30
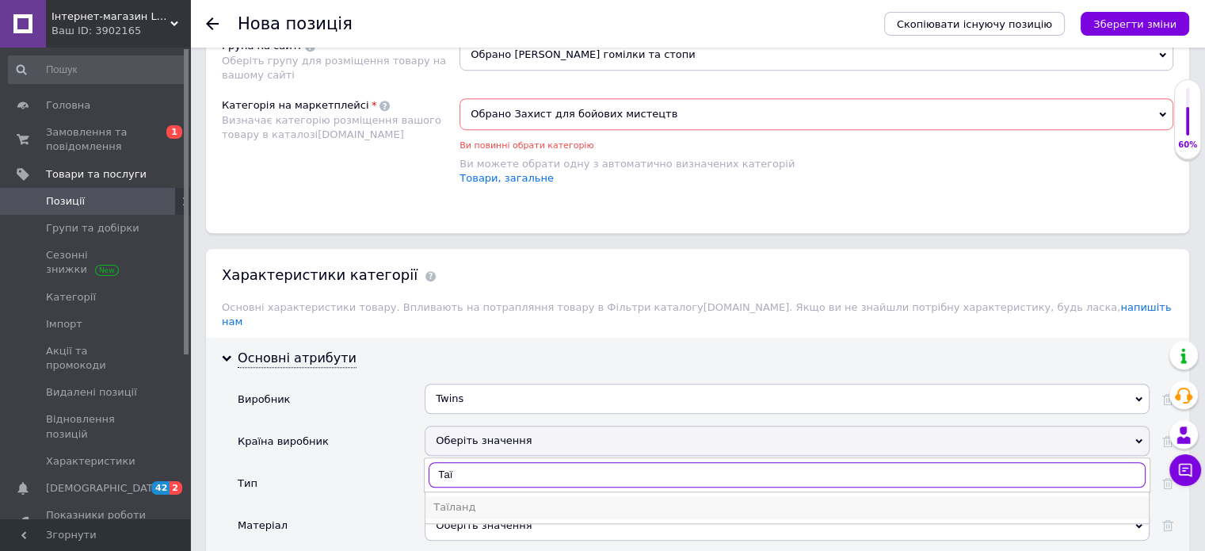
type input "Таї"
click at [466, 500] on div "Таїланд" at bounding box center [786, 507] width 707 height 14
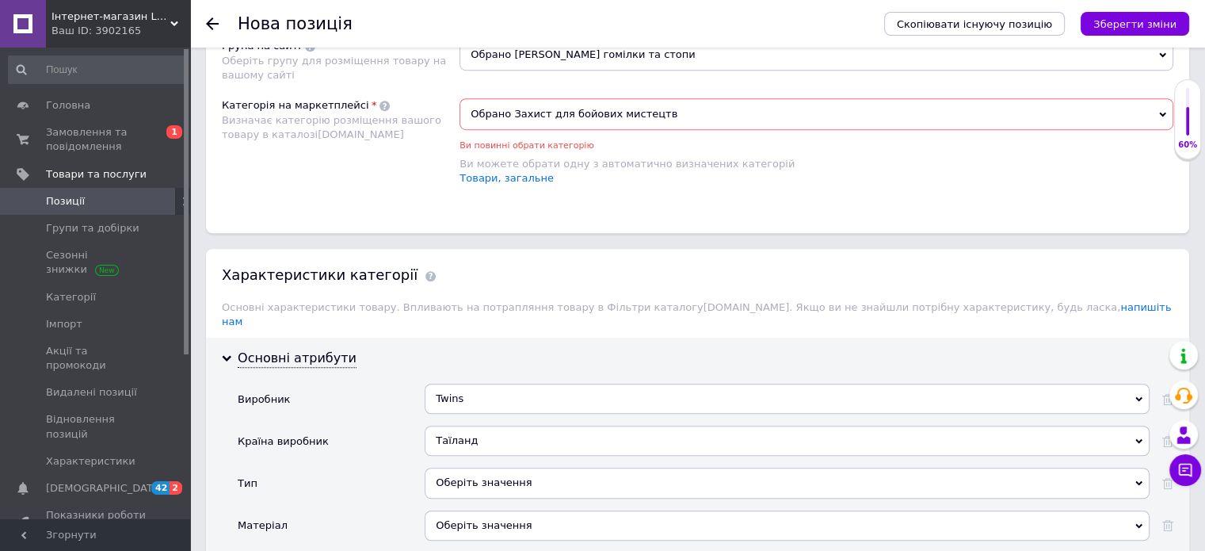
click at [471, 467] on div "Оберіть значення" at bounding box center [787, 482] width 725 height 30
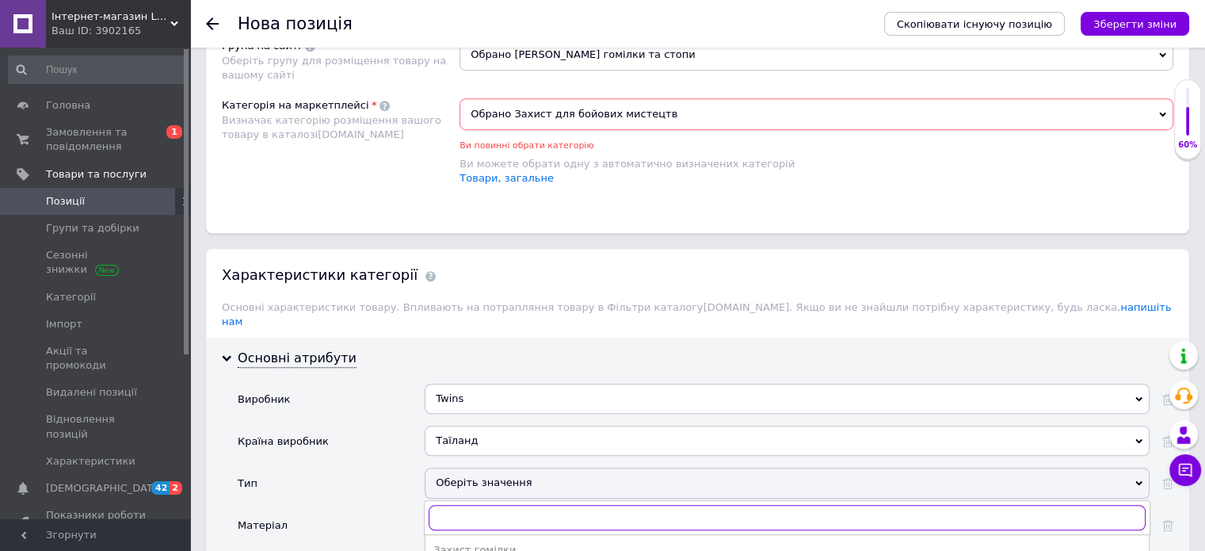
scroll to position [1213, 0]
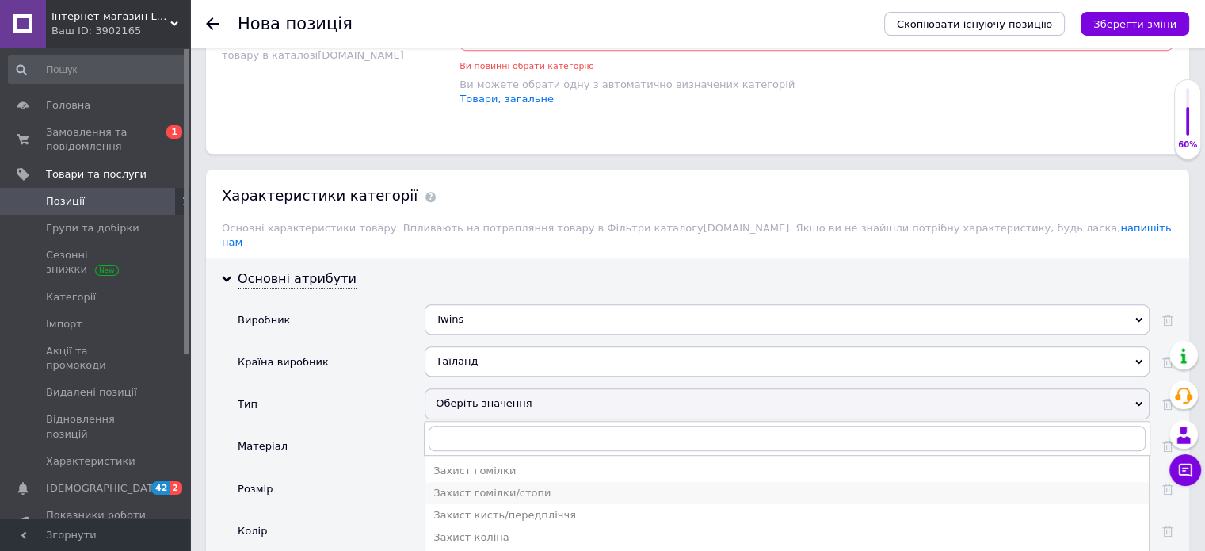
click at [532, 486] on div "Захист гомілки/стопи" at bounding box center [786, 493] width 707 height 14
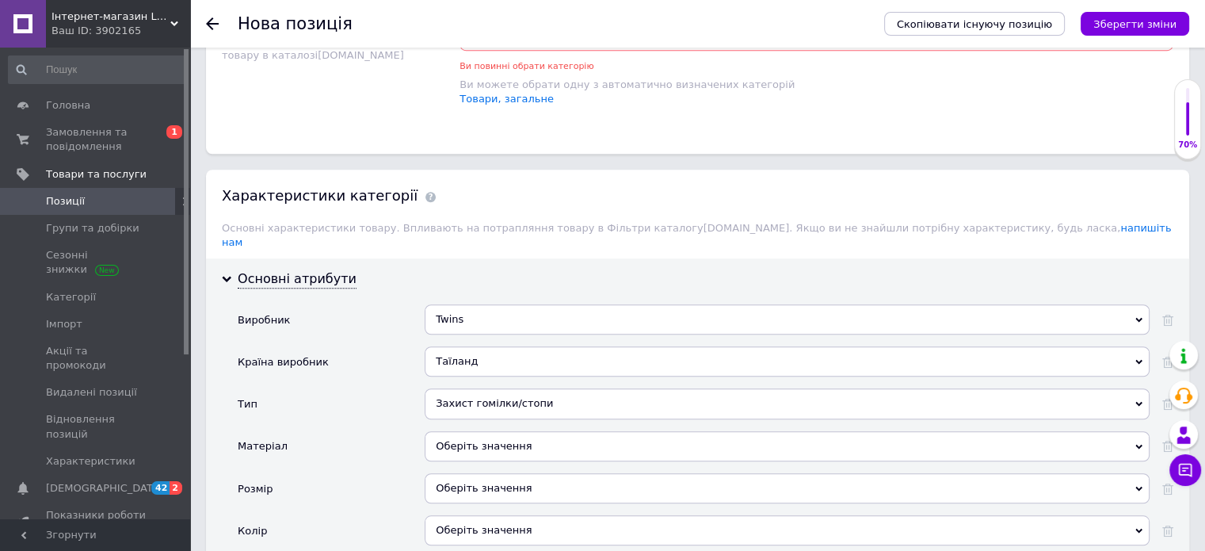
click at [482, 431] on div "Оберіть значення" at bounding box center [787, 446] width 725 height 30
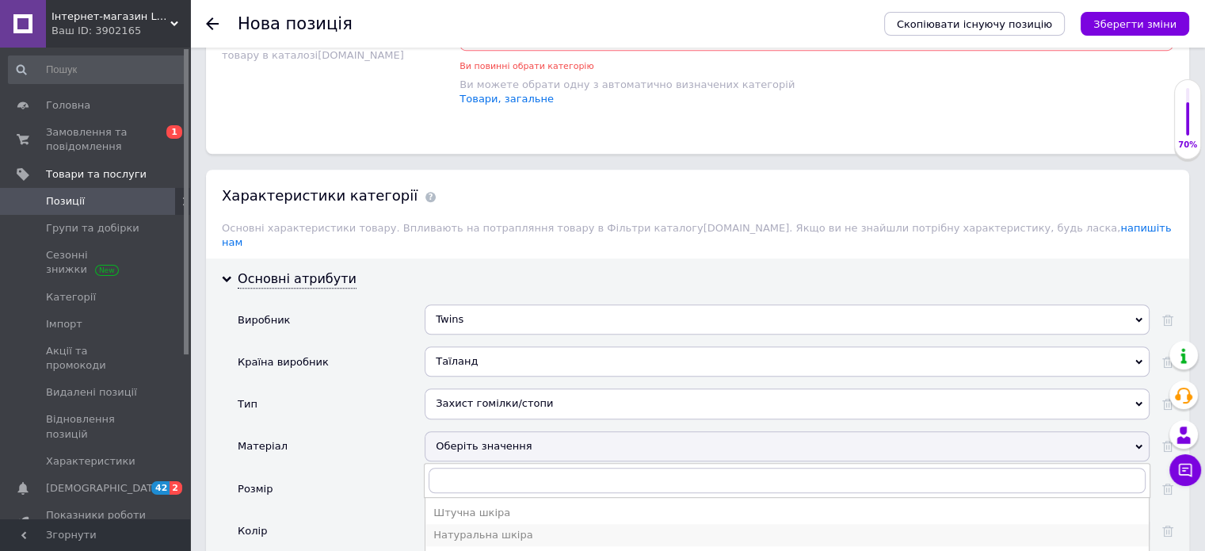
click at [490, 528] on div "Натуральна шкіра" at bounding box center [786, 535] width 707 height 14
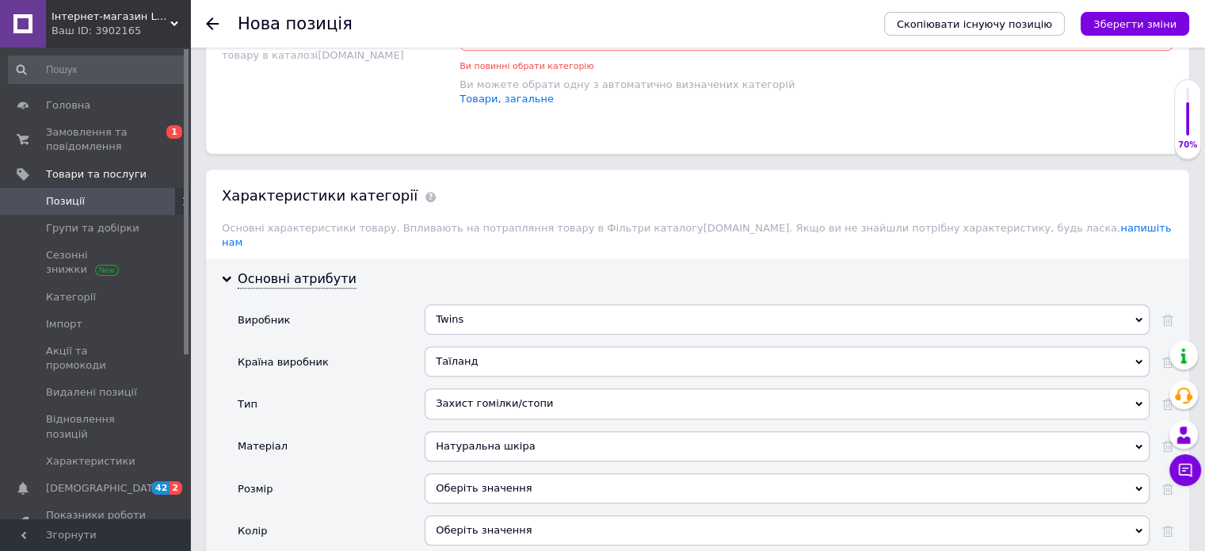
click at [475, 473] on div "Оберіть значення" at bounding box center [787, 488] width 725 height 30
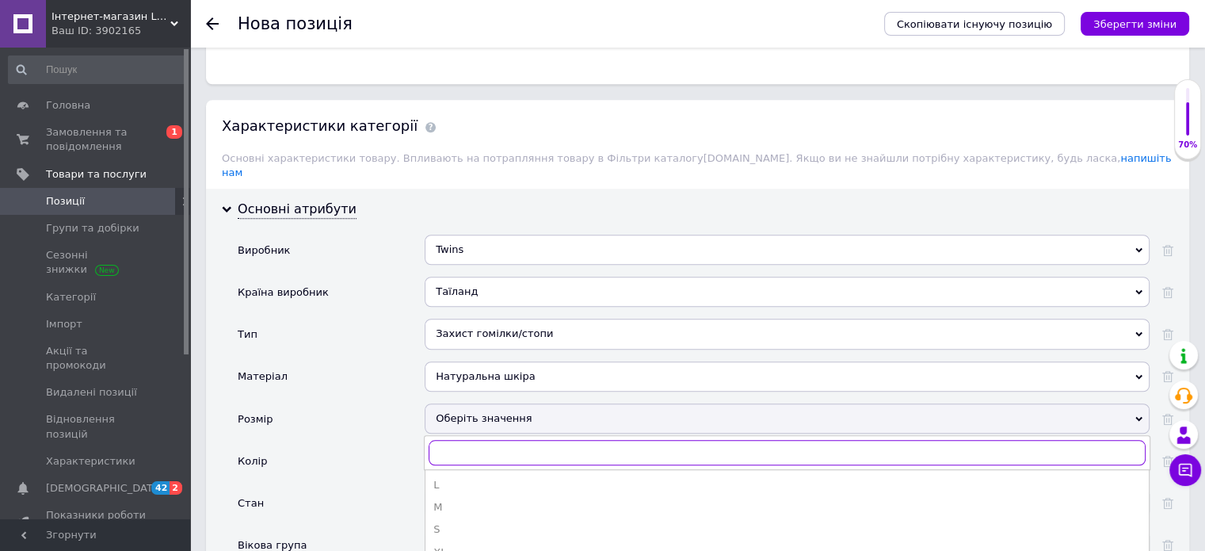
scroll to position [1371, 0]
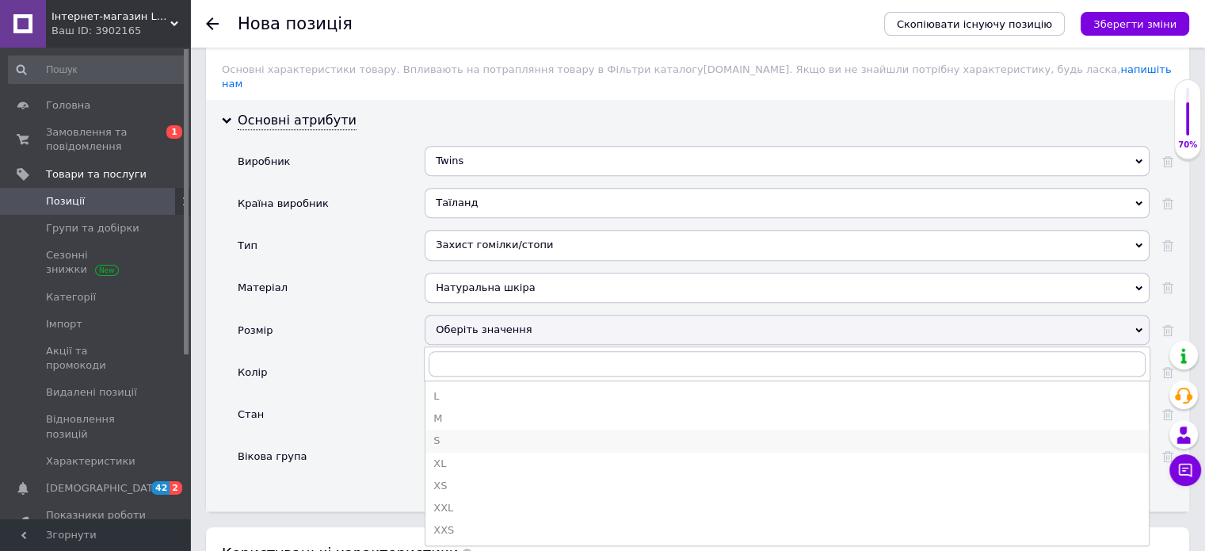
click at [464, 433] on div "S" at bounding box center [786, 440] width 707 height 14
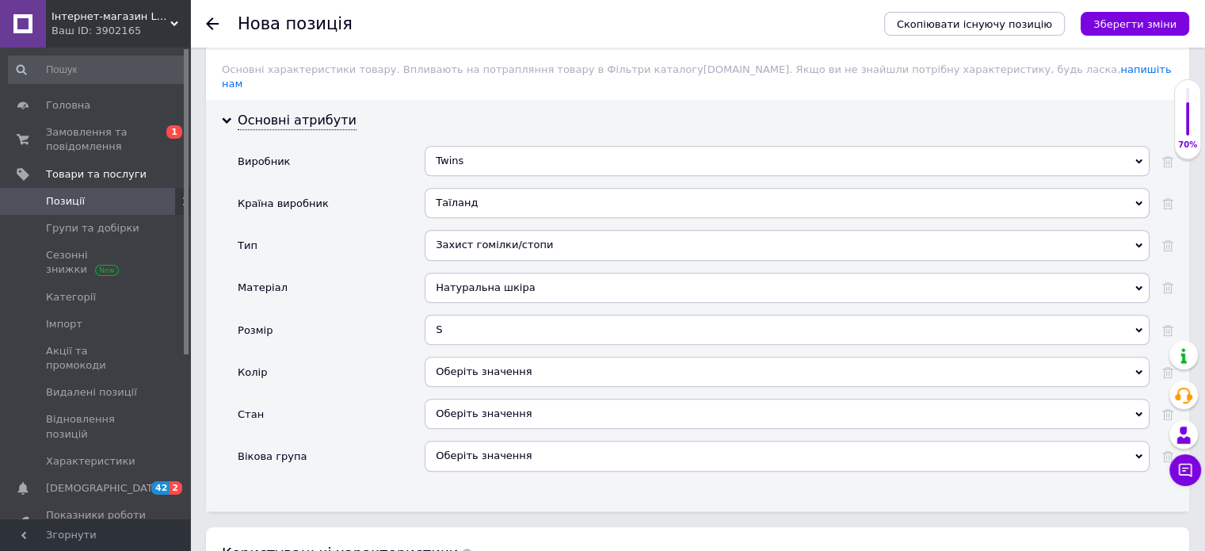
click at [454, 357] on div "Оберіть значення" at bounding box center [787, 372] width 725 height 30
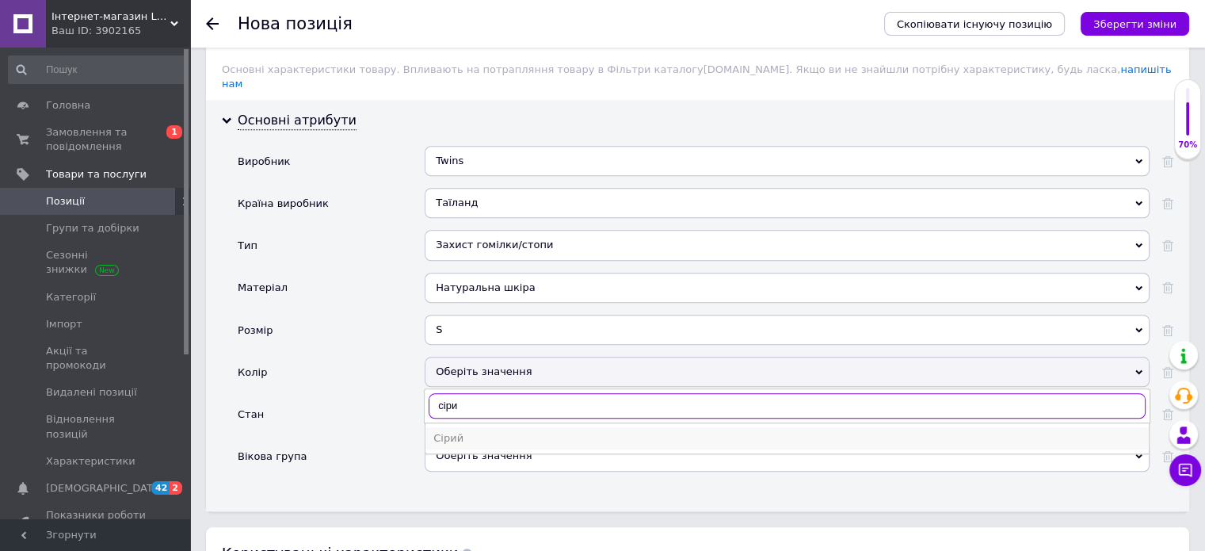
type input "сіри"
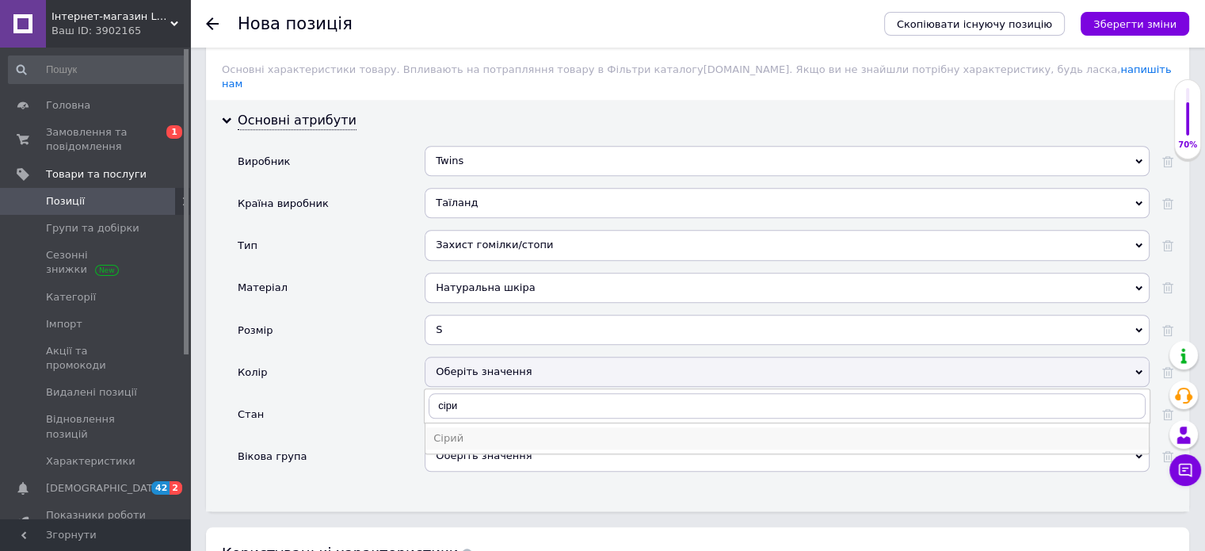
click at [509, 431] on div "Сірий" at bounding box center [786, 438] width 707 height 14
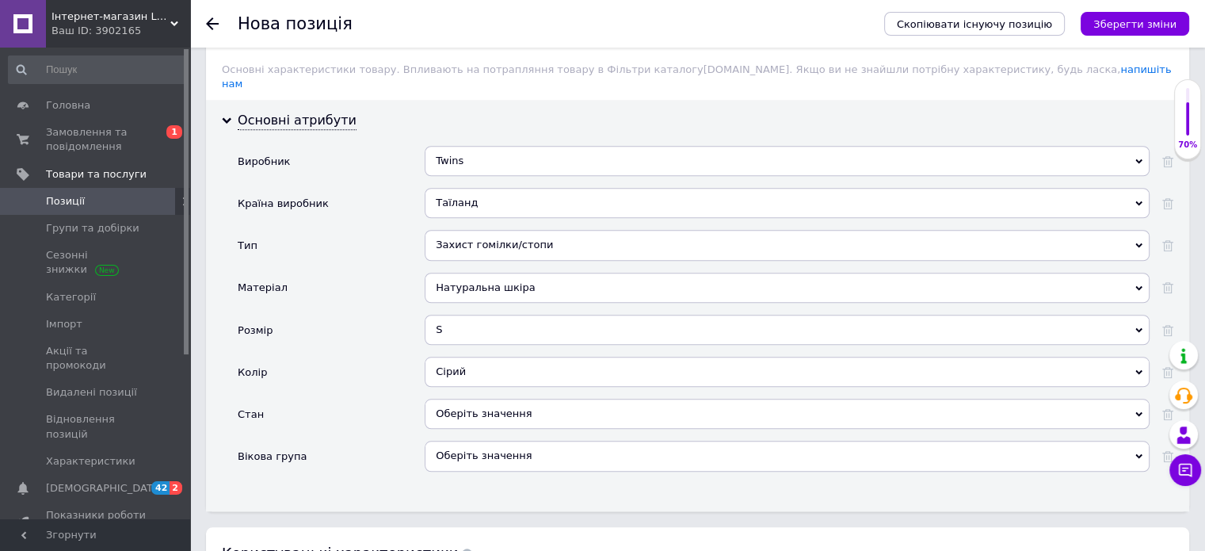
click at [502, 399] on div "Оберіть значення" at bounding box center [787, 414] width 725 height 30
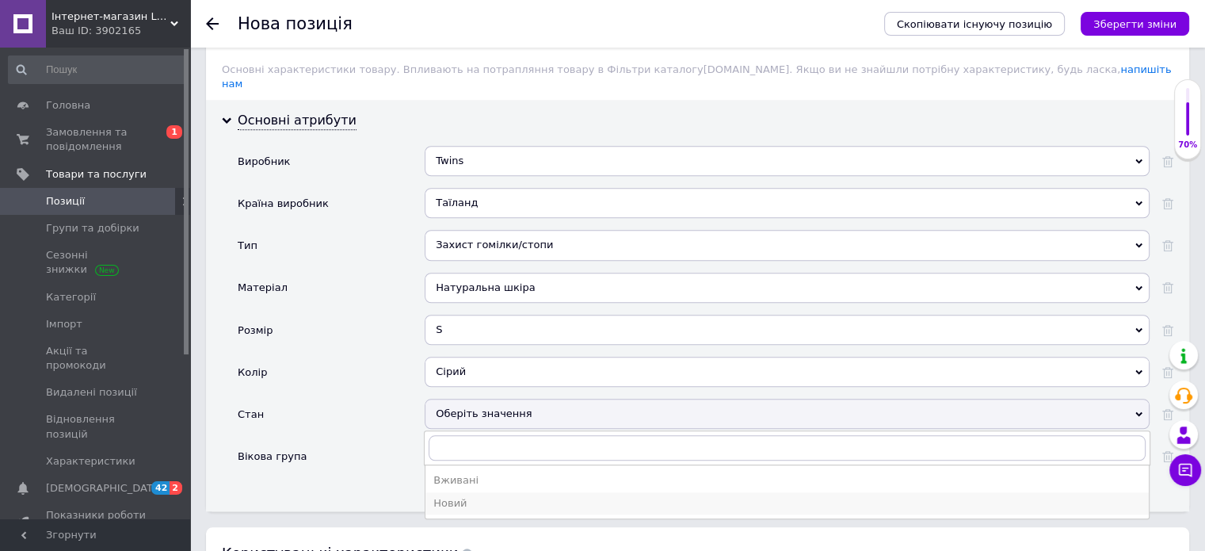
click at [470, 496] on div "Новий" at bounding box center [786, 503] width 707 height 14
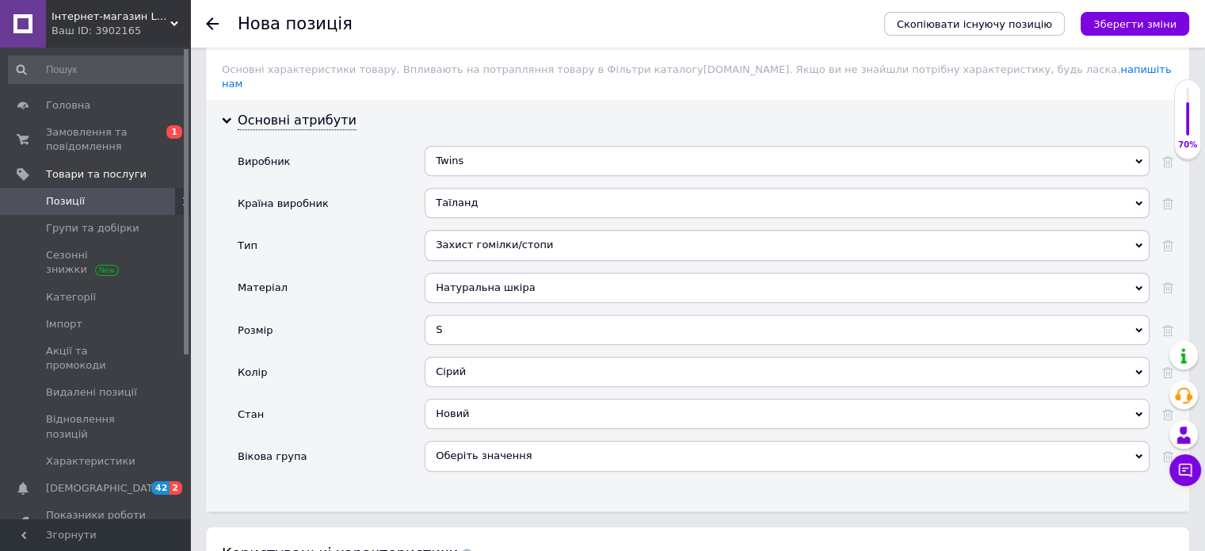
click at [475, 441] on div "Оберіть значення" at bounding box center [787, 456] width 725 height 30
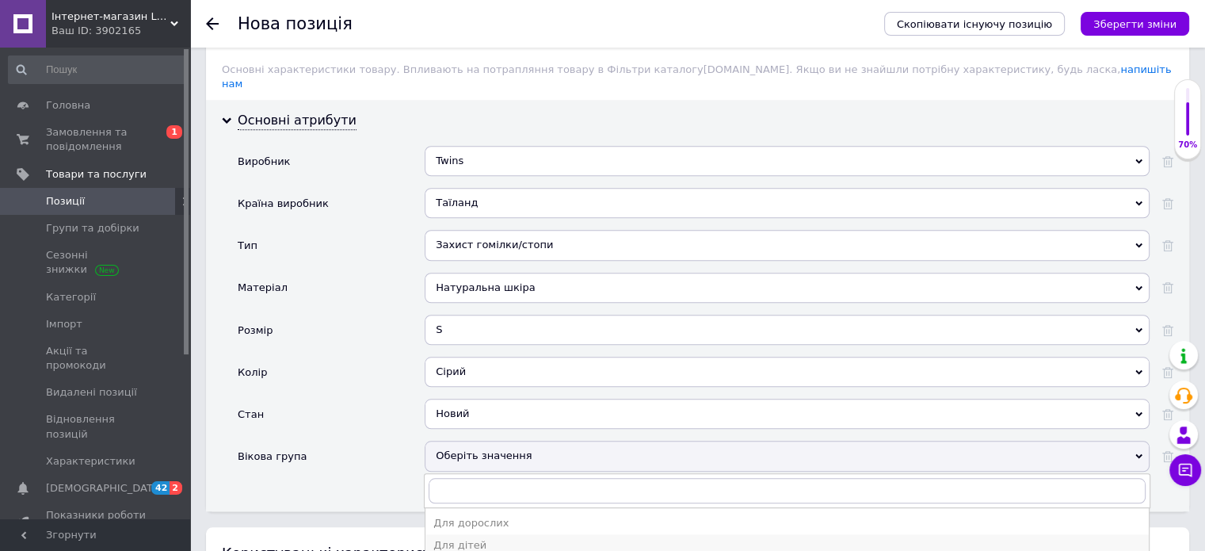
click at [457, 538] on div "Для дітей" at bounding box center [786, 545] width 707 height 14
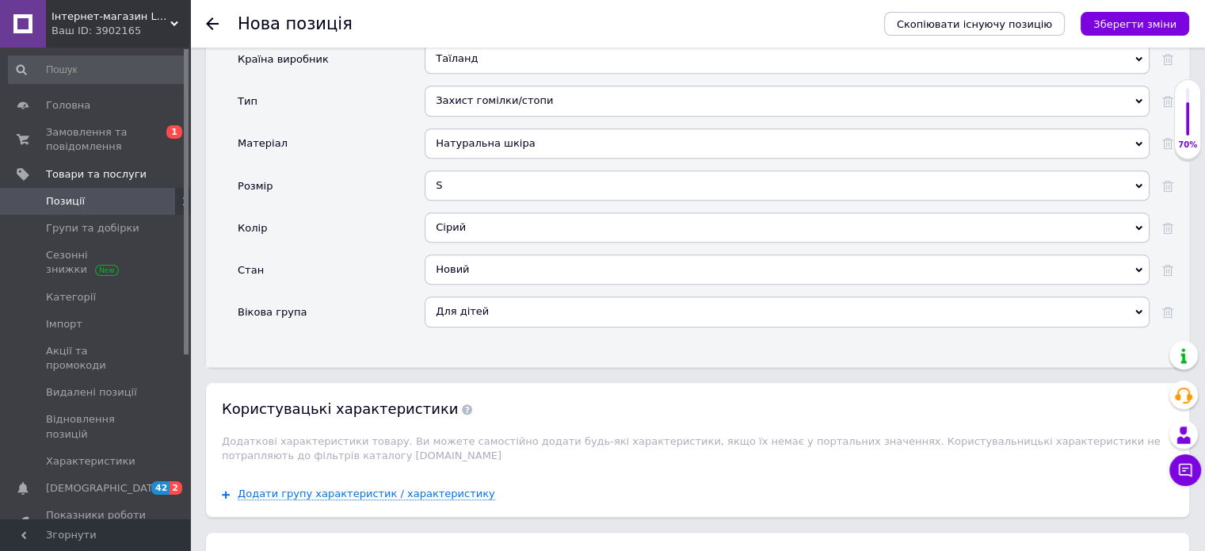
scroll to position [1530, 0]
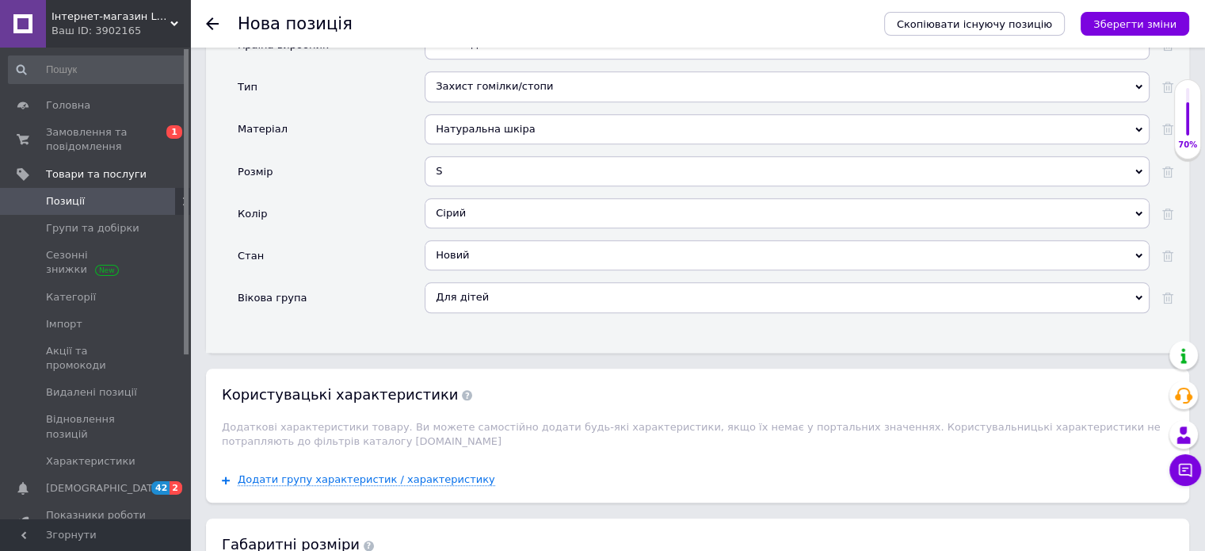
click at [1122, 25] on icon "Зберегти зміни" at bounding box center [1134, 24] width 83 height 12
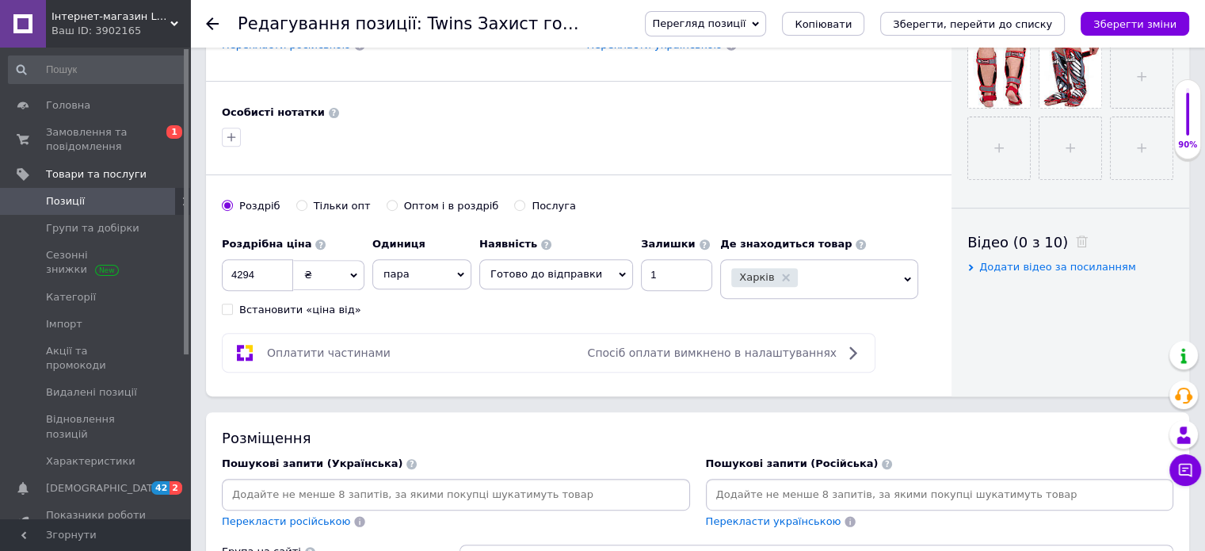
scroll to position [792, 0]
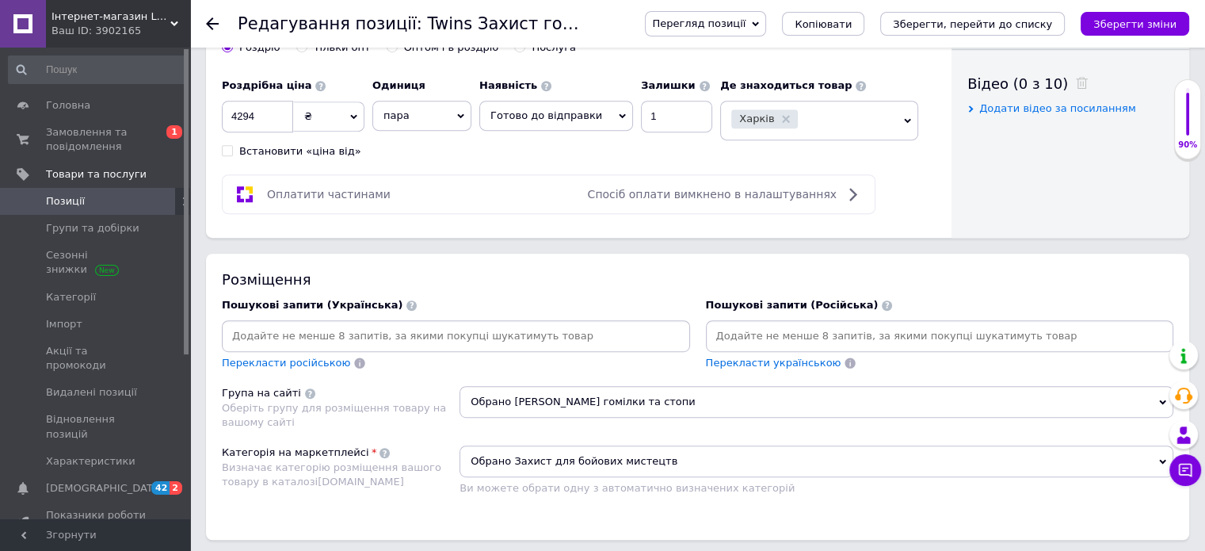
click at [425, 334] on input at bounding box center [456, 336] width 462 height 24
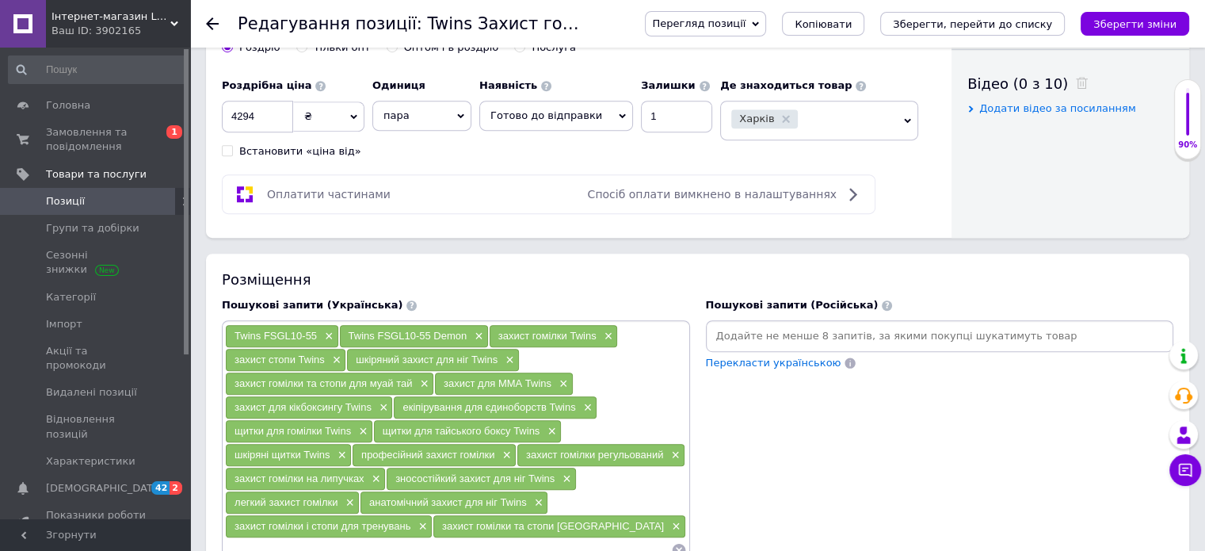
click at [750, 330] on input at bounding box center [940, 336] width 462 height 24
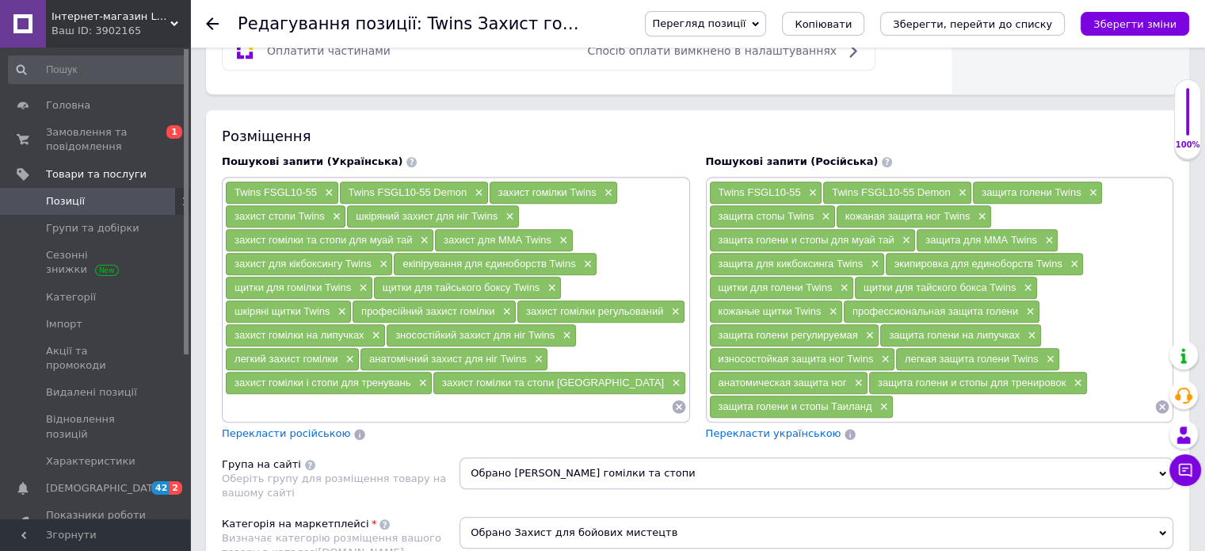
scroll to position [1188, 0]
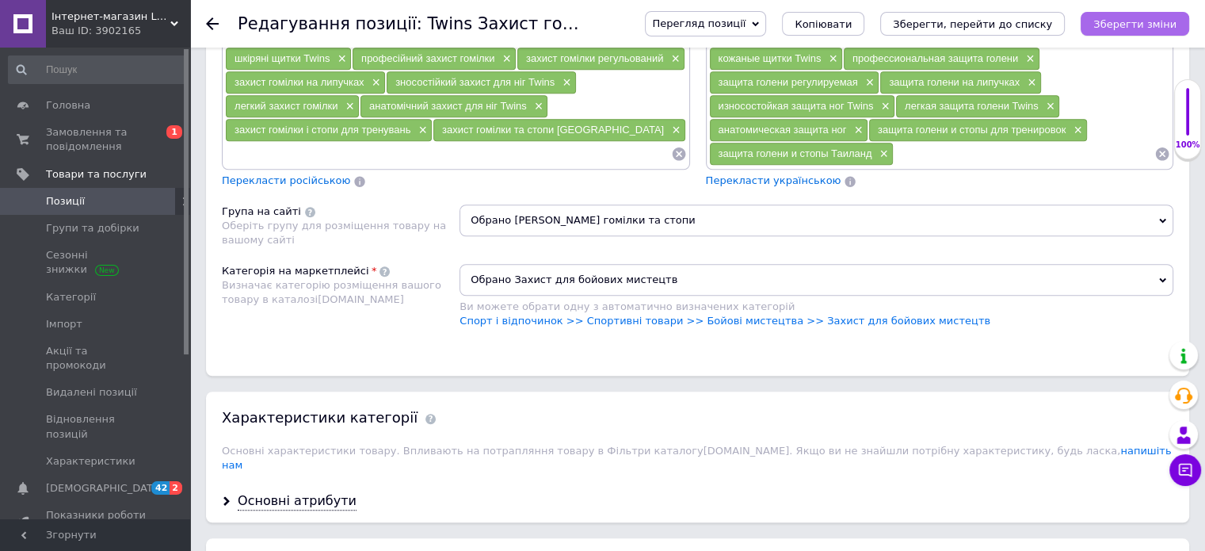
click at [1123, 24] on icon "Зберегти зміни" at bounding box center [1134, 24] width 83 height 12
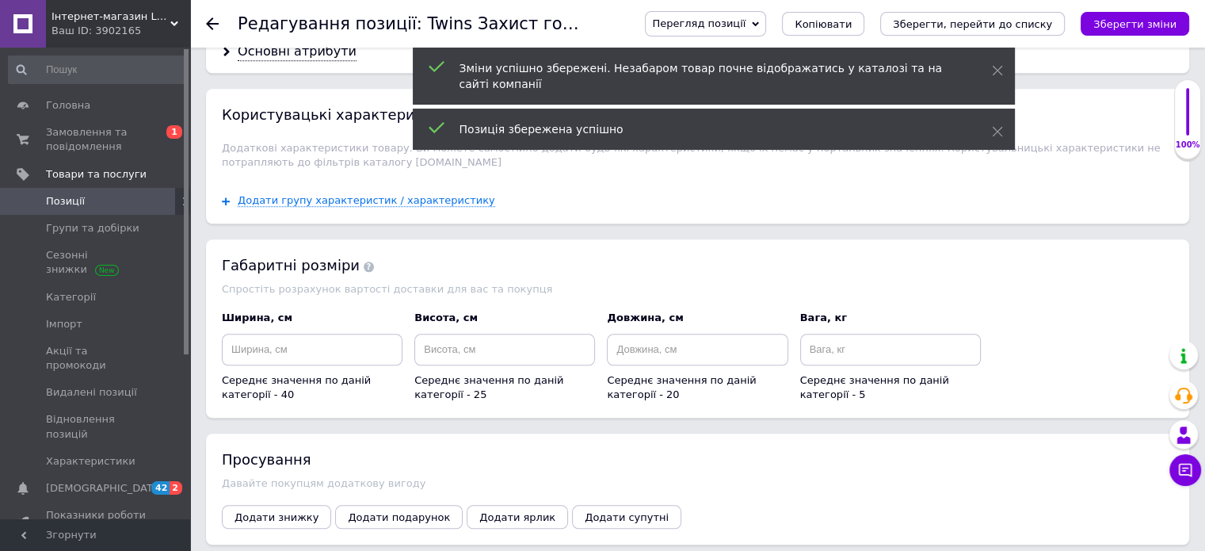
scroll to position [1664, 0]
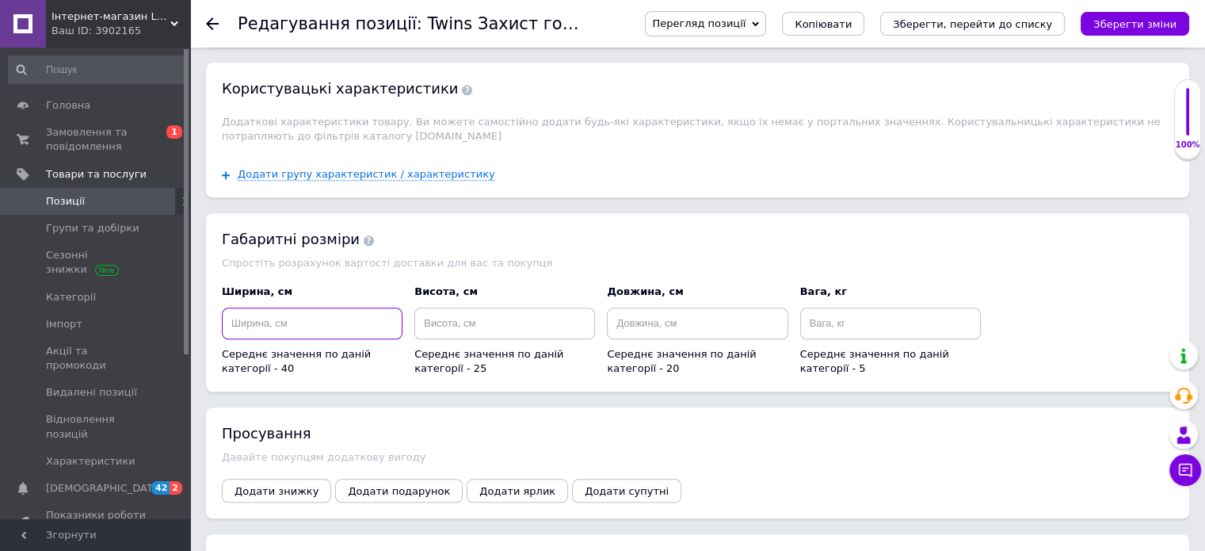
click at [298, 307] on input at bounding box center [312, 323] width 181 height 32
drag, startPoint x: 283, startPoint y: 294, endPoint x: 229, endPoint y: 300, distance: 54.2
click at [229, 307] on input "25" at bounding box center [312, 323] width 181 height 32
type input "25"
click at [440, 307] on input at bounding box center [504, 323] width 181 height 32
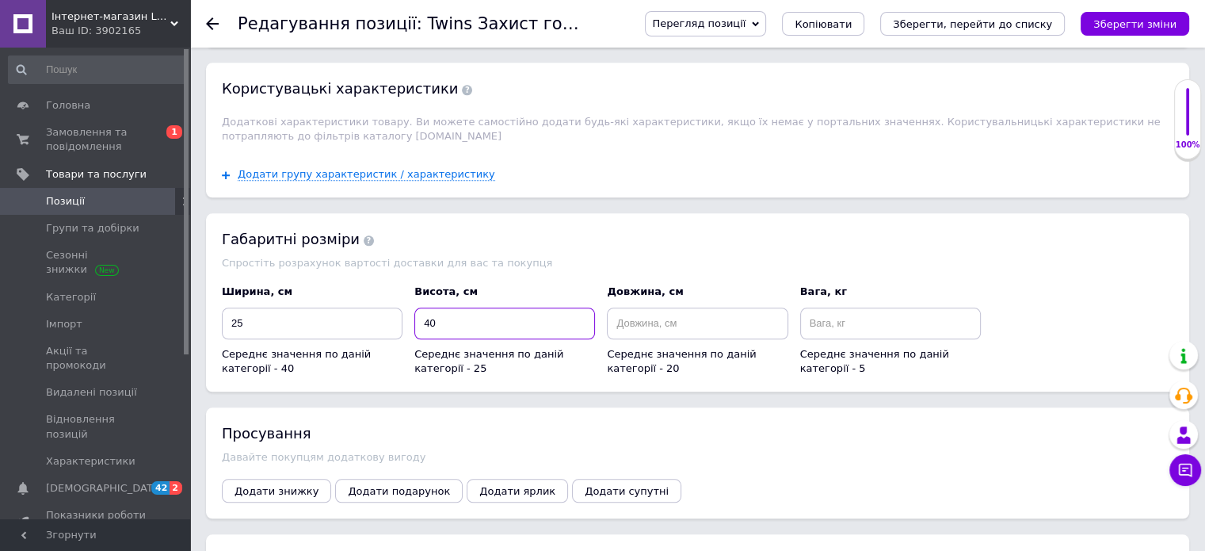
type input "40"
click at [732, 307] on input at bounding box center [697, 323] width 181 height 32
type input "20"
click at [833, 307] on input at bounding box center [890, 323] width 181 height 32
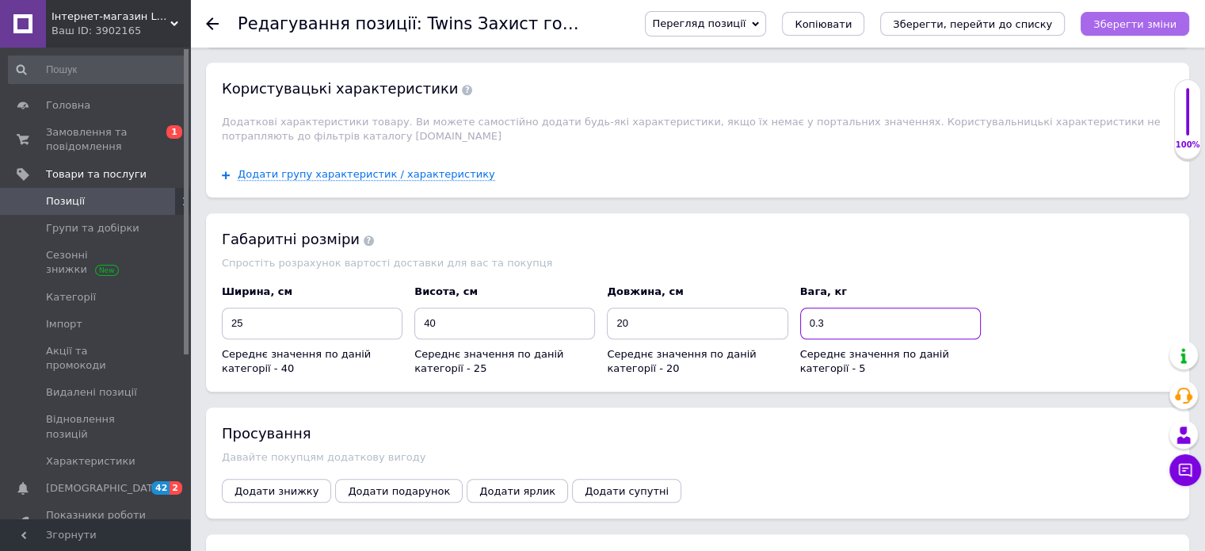
type input "0.3"
click at [1111, 27] on icon "Зберегти зміни" at bounding box center [1134, 24] width 83 height 12
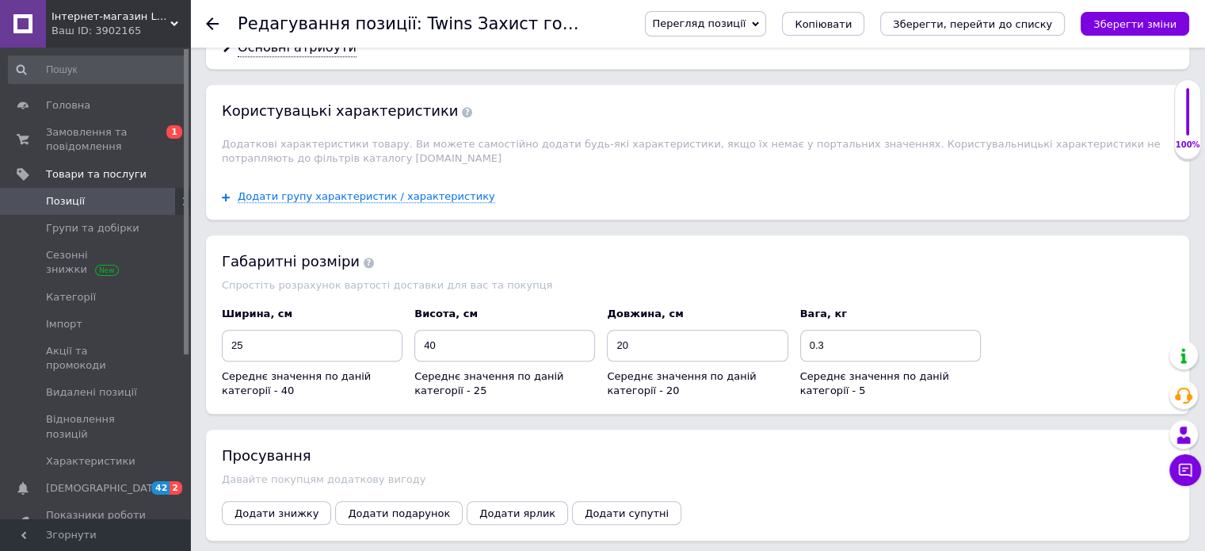
scroll to position [1347, 0]
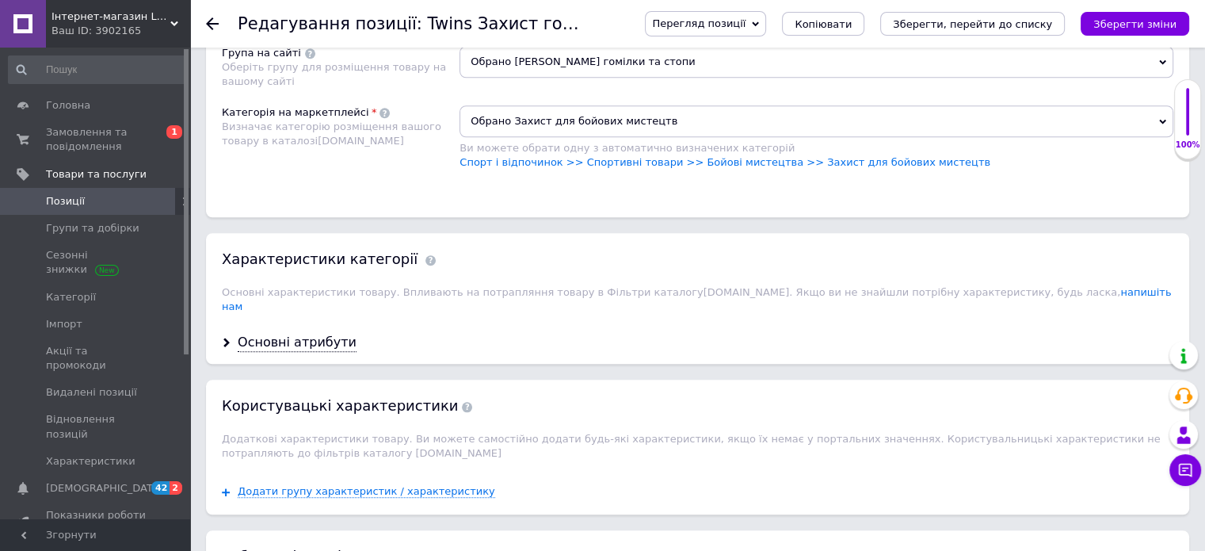
click at [746, 21] on span "Перегляд позиції" at bounding box center [698, 23] width 93 height 12
click at [744, 71] on li "Зберегти та переглянути на маркетплейсі" at bounding box center [770, 76] width 248 height 22
